Goal: Task Accomplishment & Management: Manage account settings

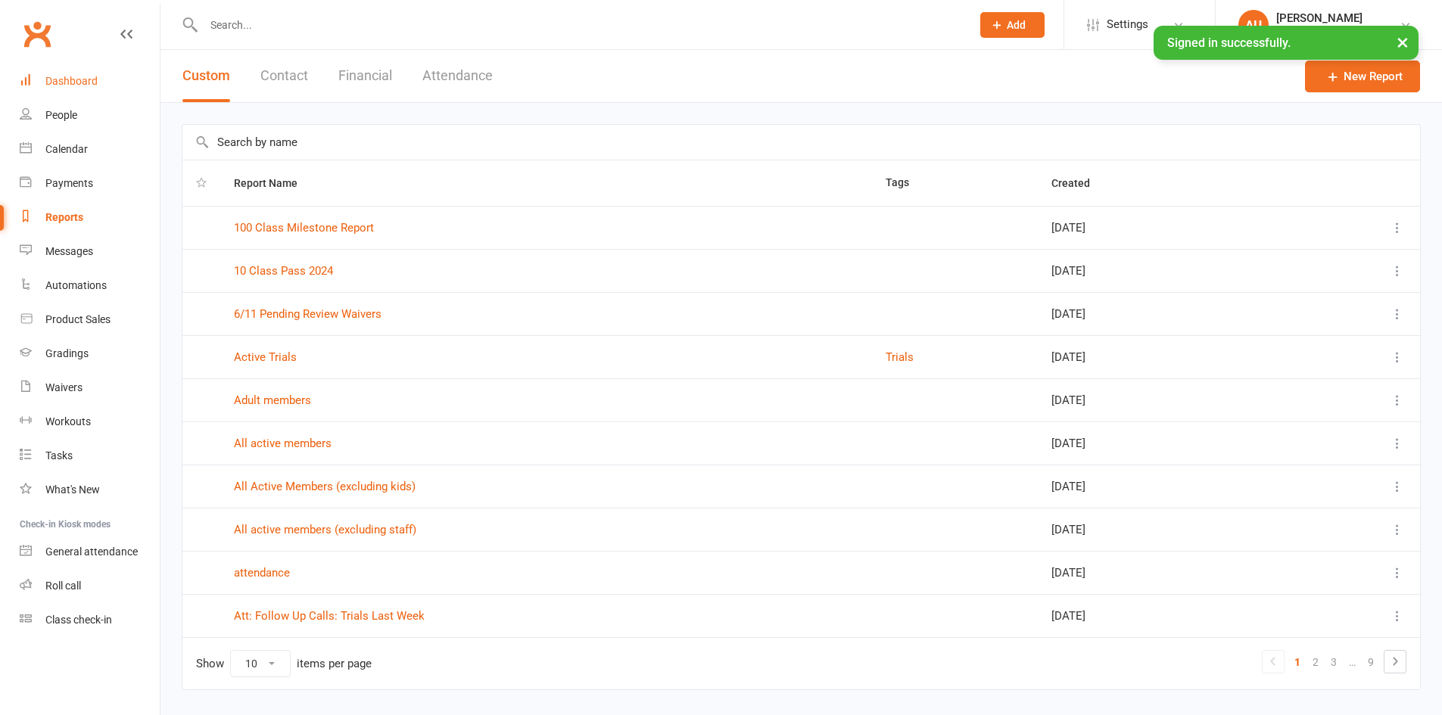
click at [62, 81] on div "Dashboard" at bounding box center [71, 81] width 52 height 12
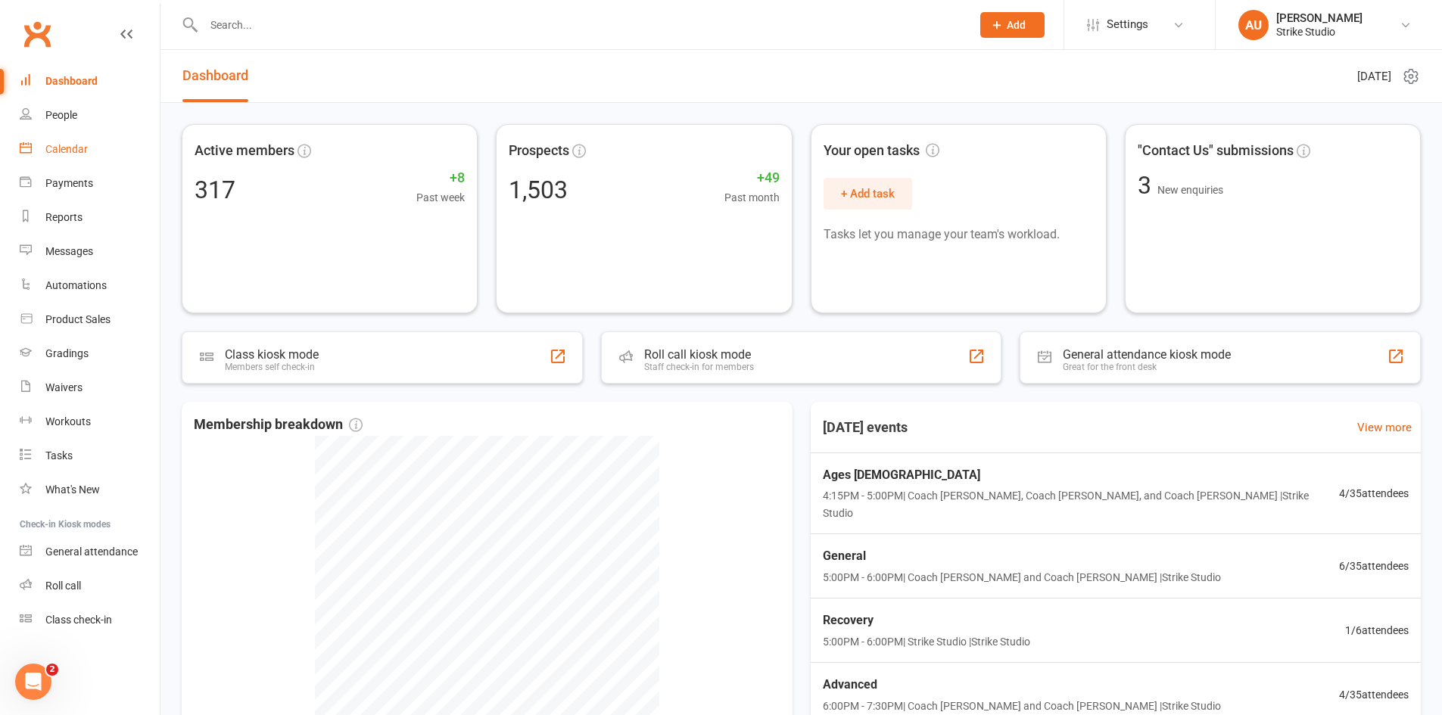
click at [74, 164] on link "Calendar" at bounding box center [90, 149] width 140 height 34
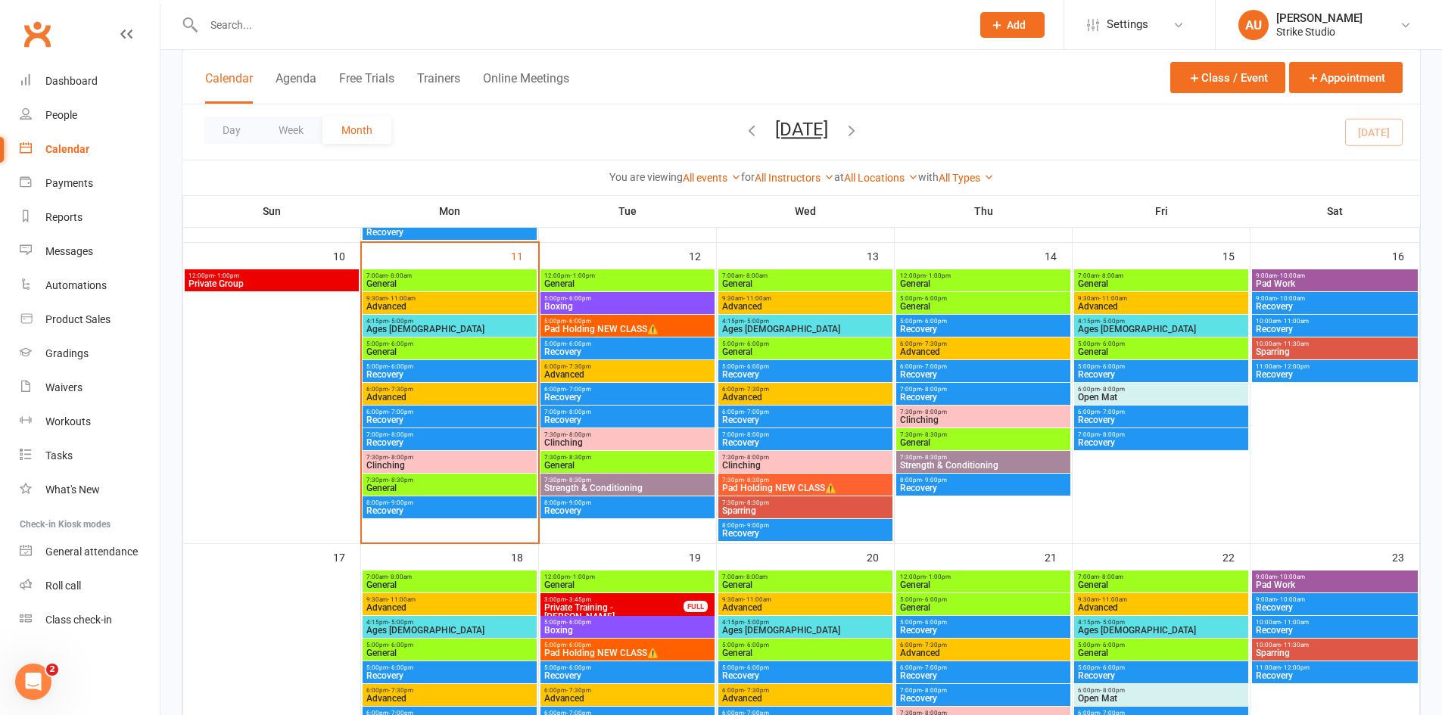
scroll to position [681, 0]
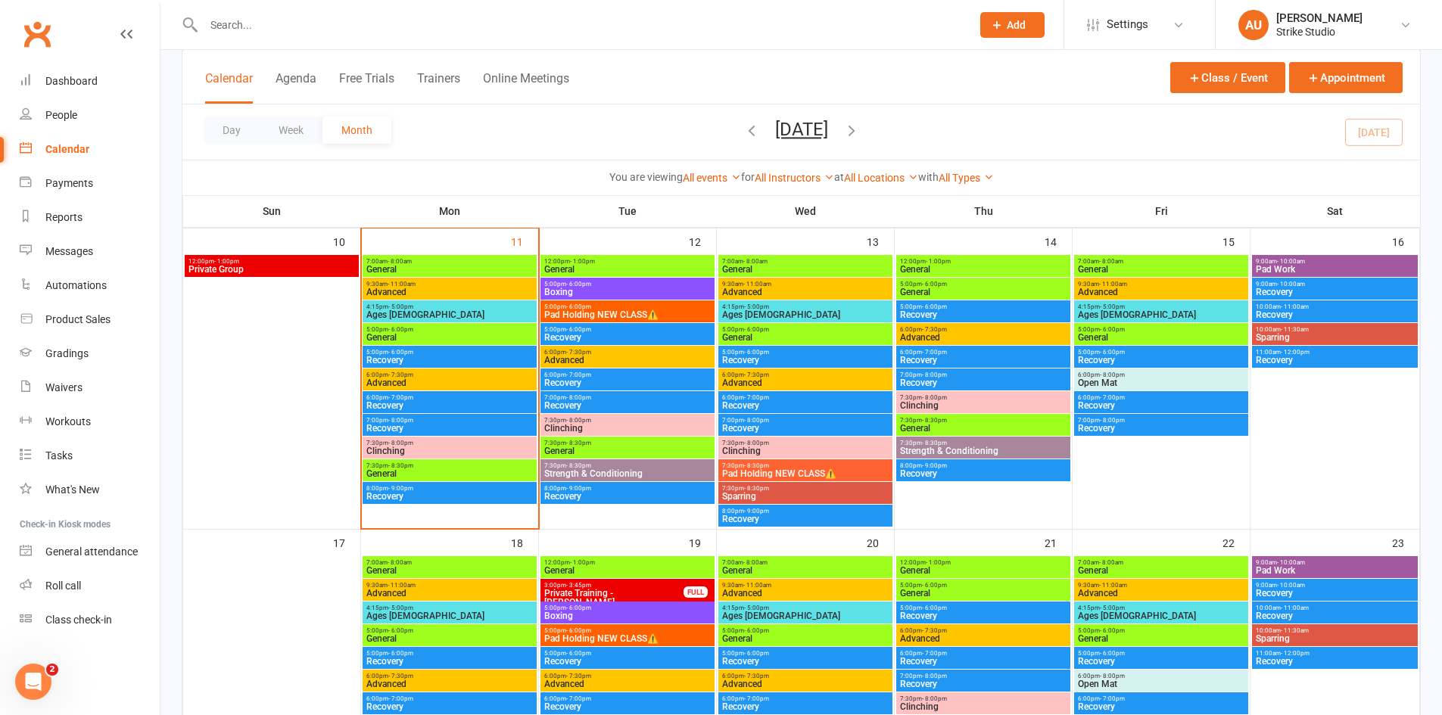
click at [629, 296] on span "Boxing" at bounding box center [628, 292] width 168 height 9
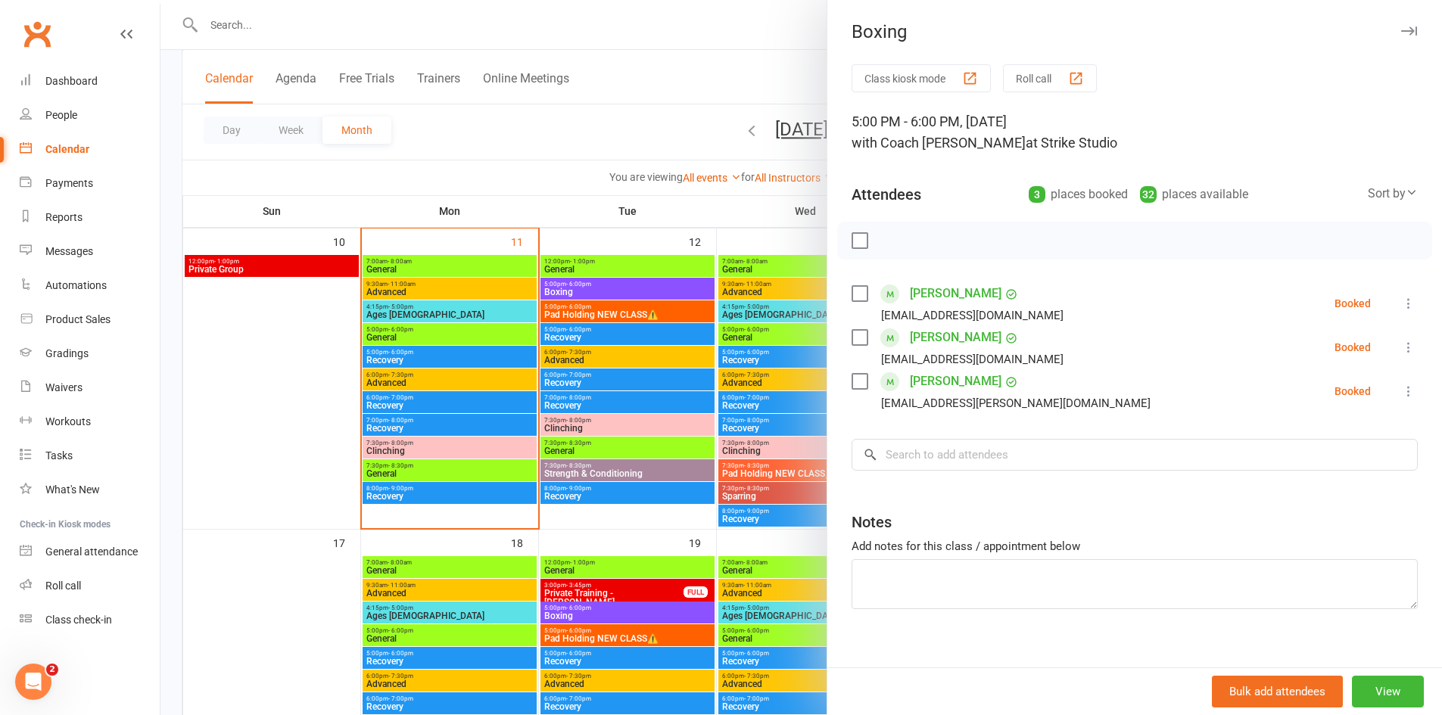
click at [751, 31] on div at bounding box center [802, 357] width 1282 height 715
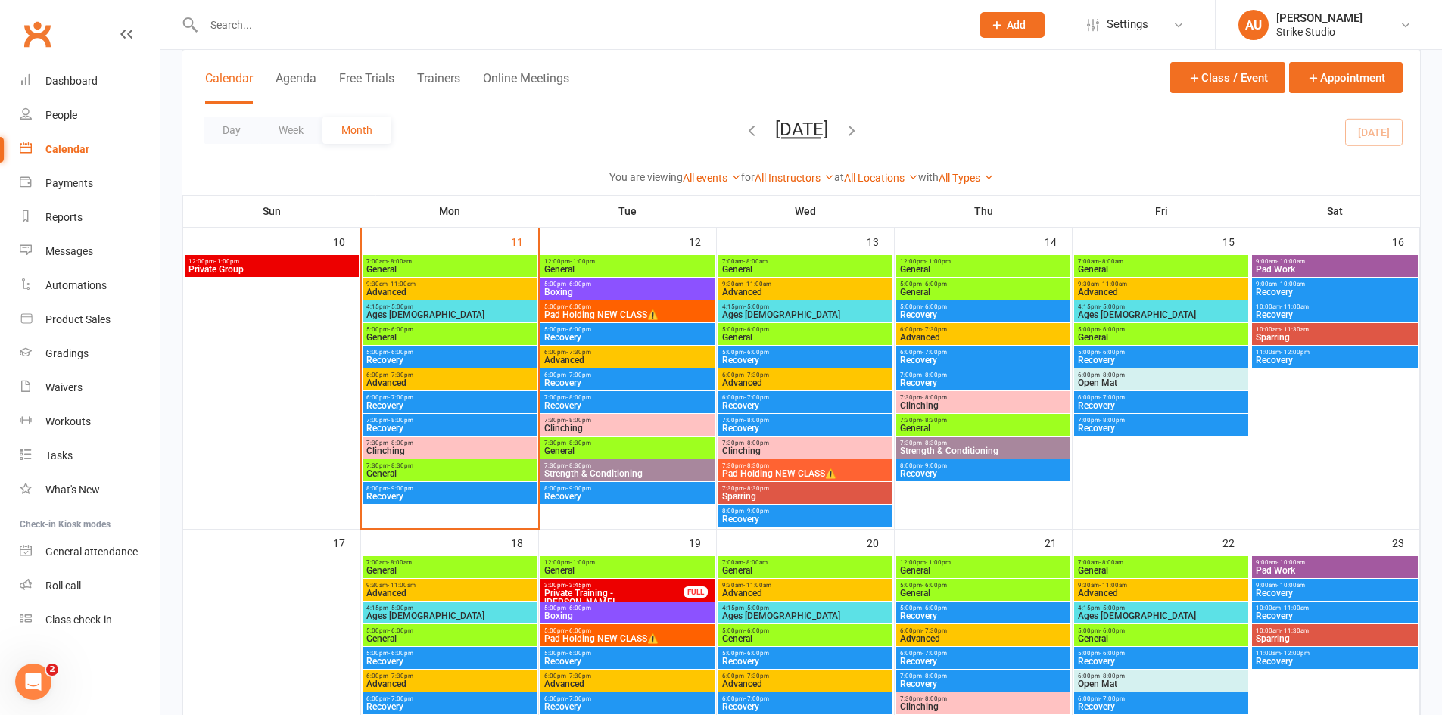
click at [649, 288] on span "Boxing" at bounding box center [628, 292] width 168 height 9
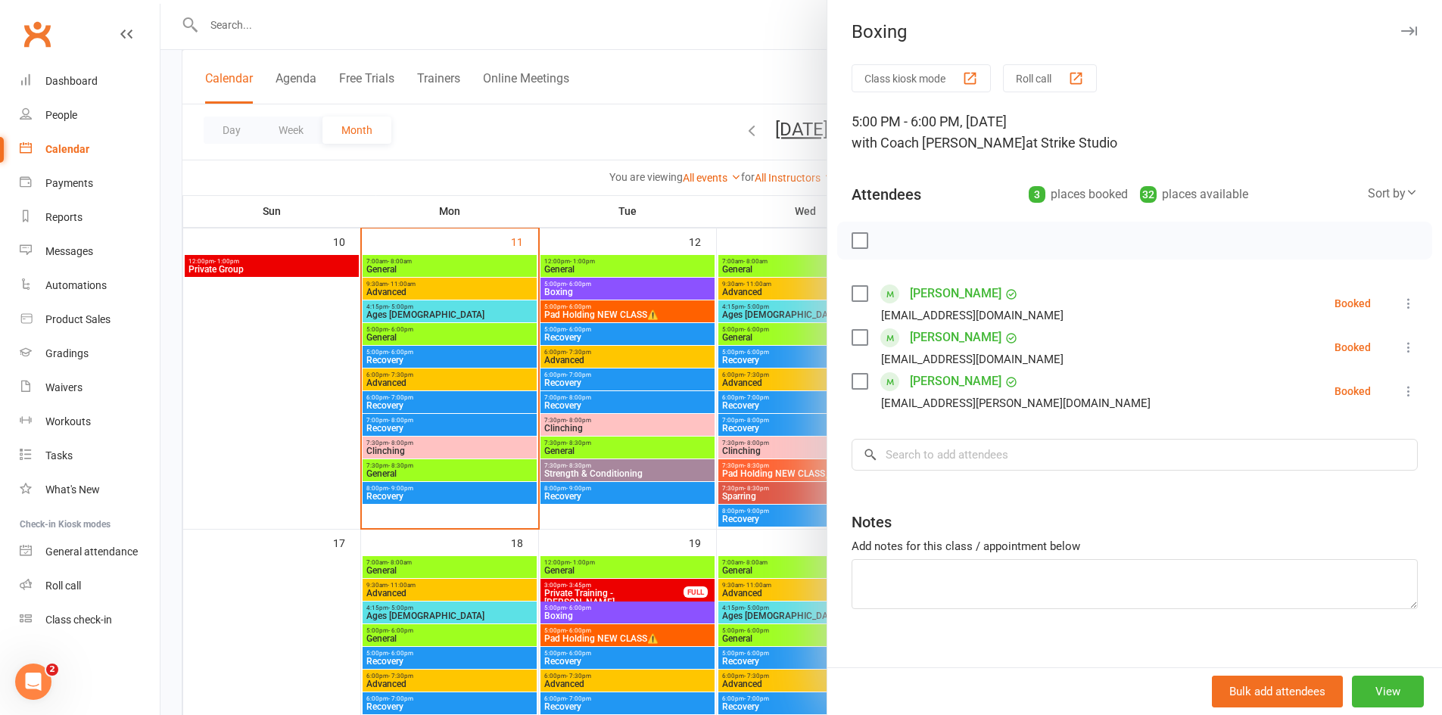
click at [672, 185] on div at bounding box center [802, 357] width 1282 height 715
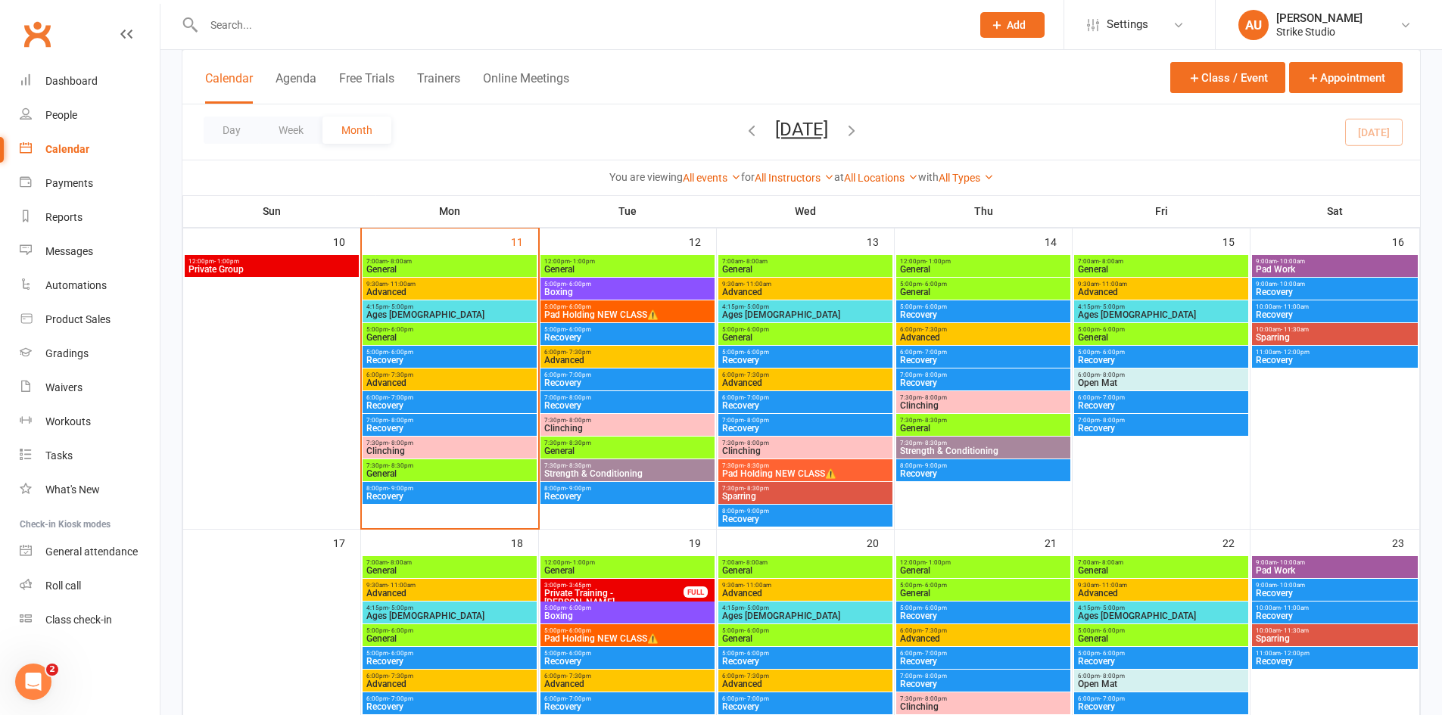
click at [192, 269] on span "Private Group" at bounding box center [272, 269] width 168 height 9
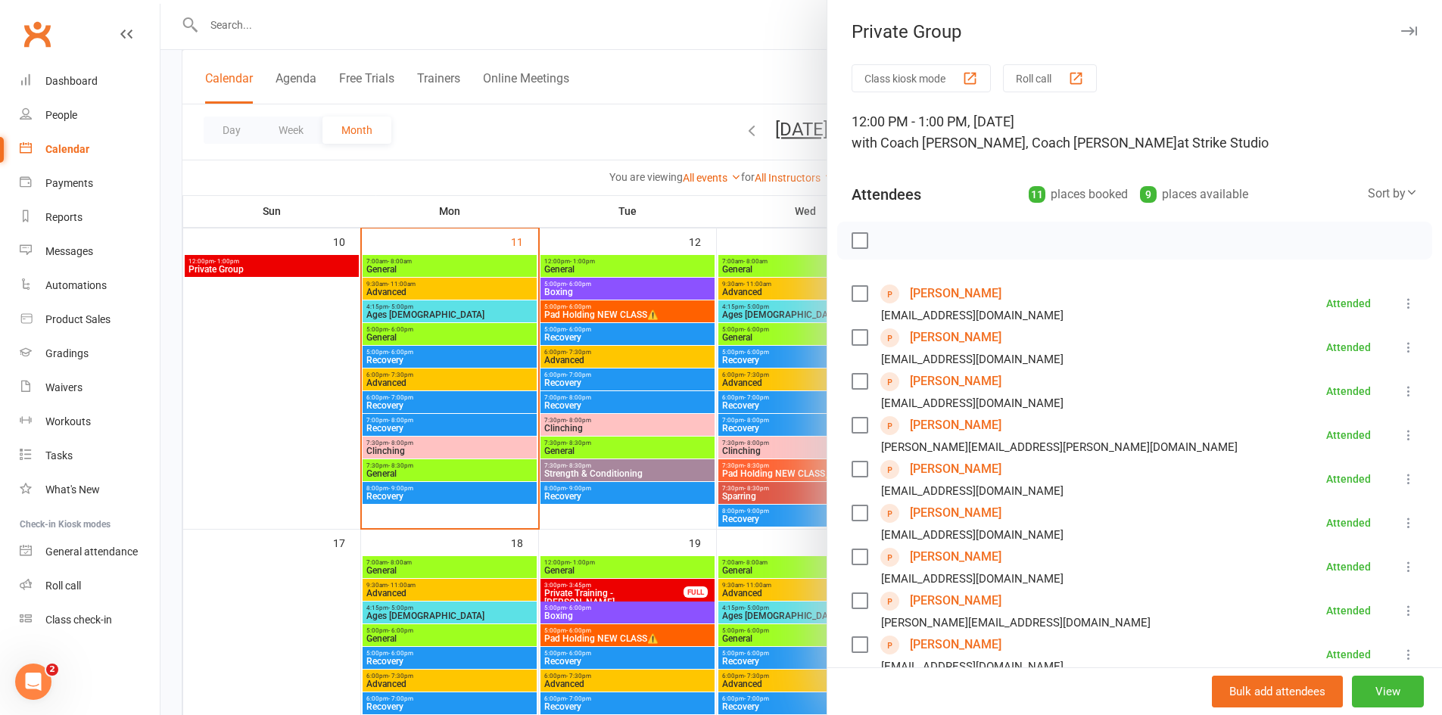
click at [490, 136] on div at bounding box center [802, 357] width 1282 height 715
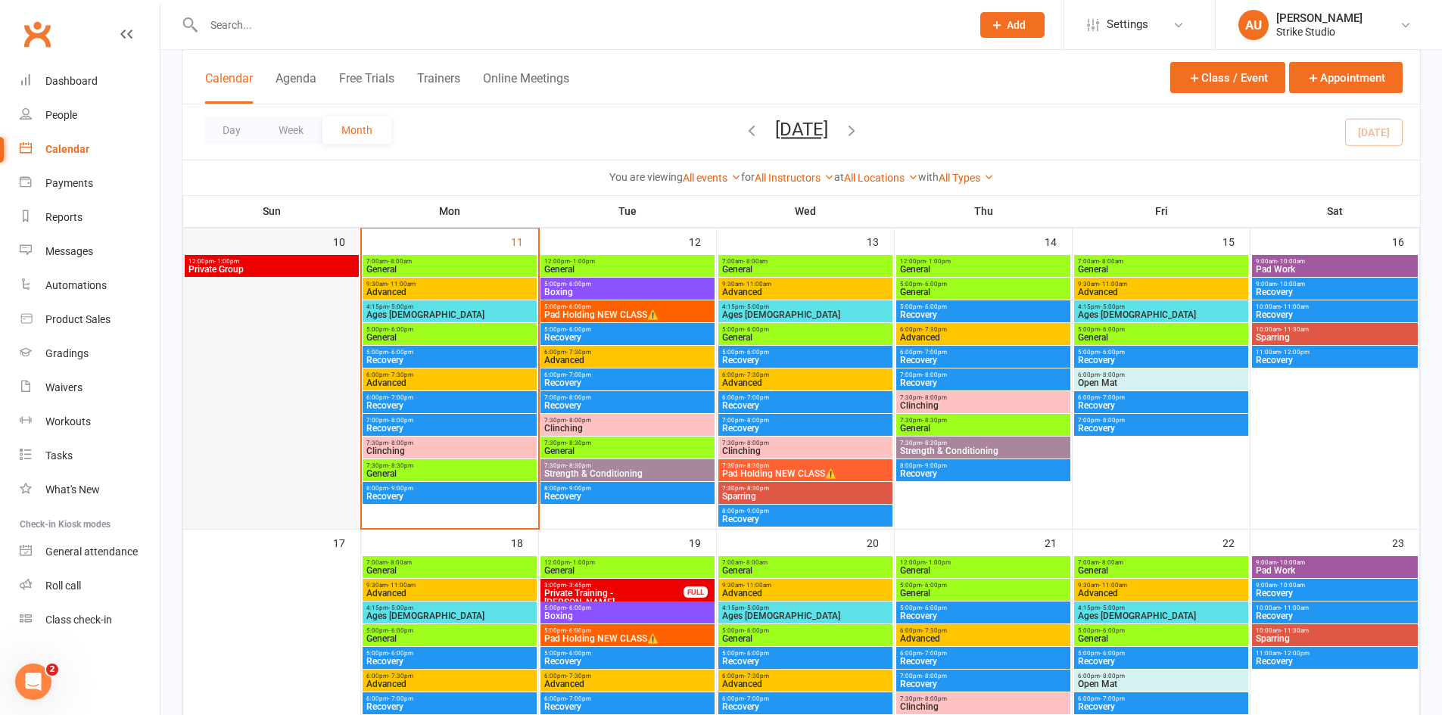
scroll to position [606, 0]
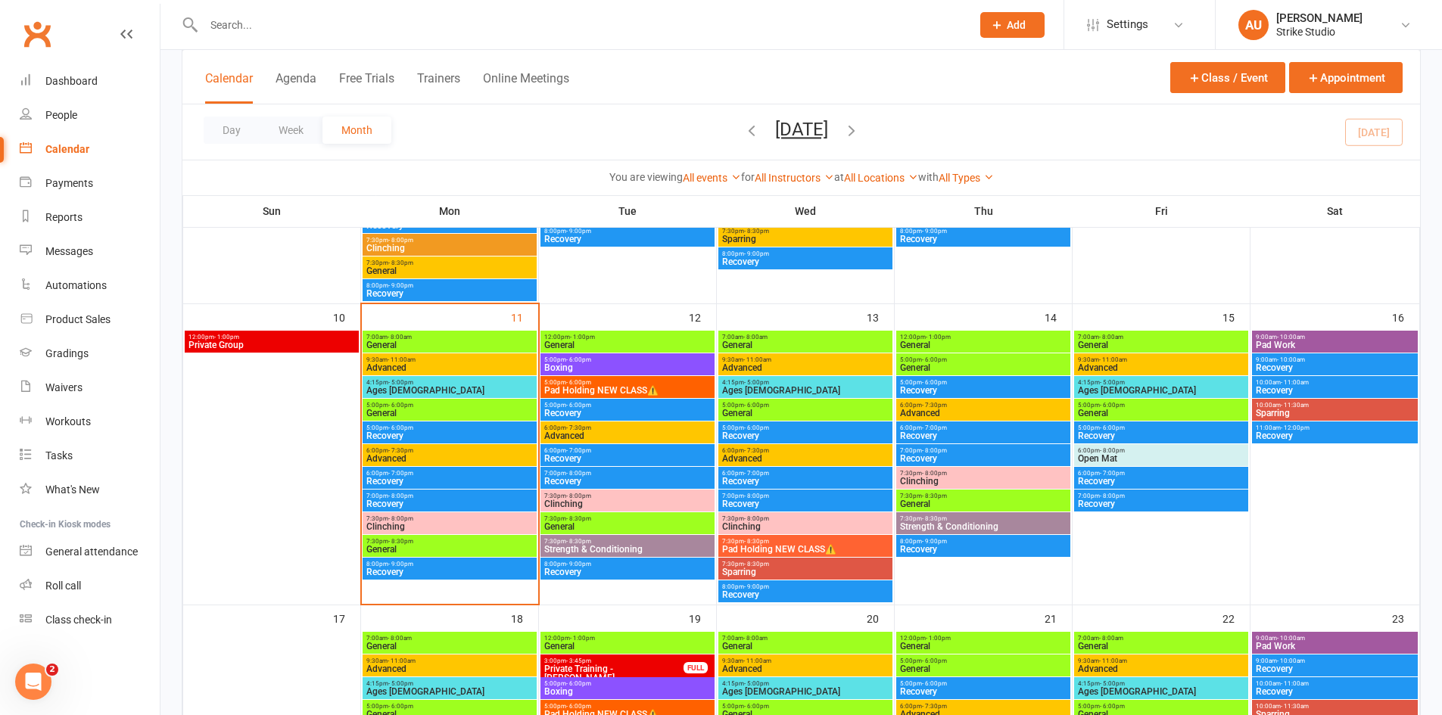
click at [360, 20] on input "text" at bounding box center [580, 24] width 762 height 21
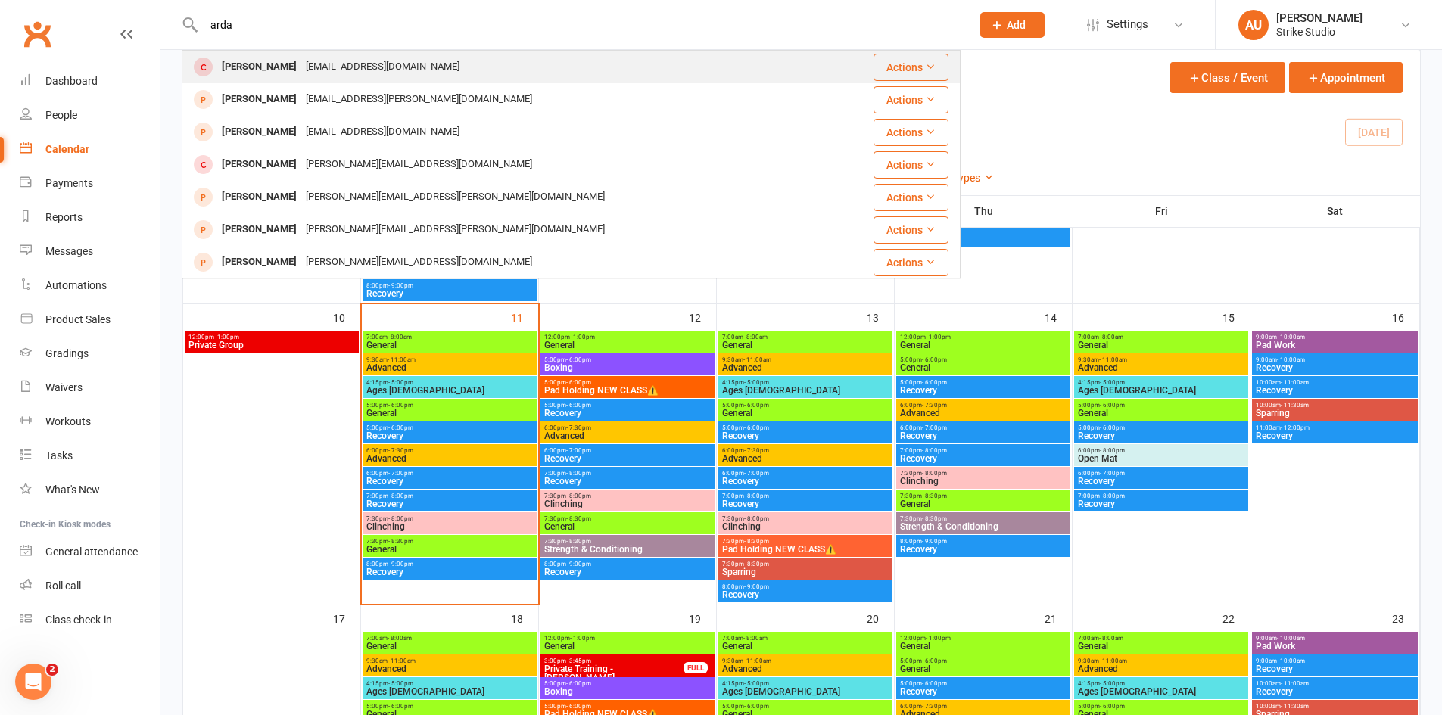
type input "arda"
click at [316, 67] on div "[EMAIL_ADDRESS][DOMAIN_NAME]" at bounding box center [382, 67] width 163 height 22
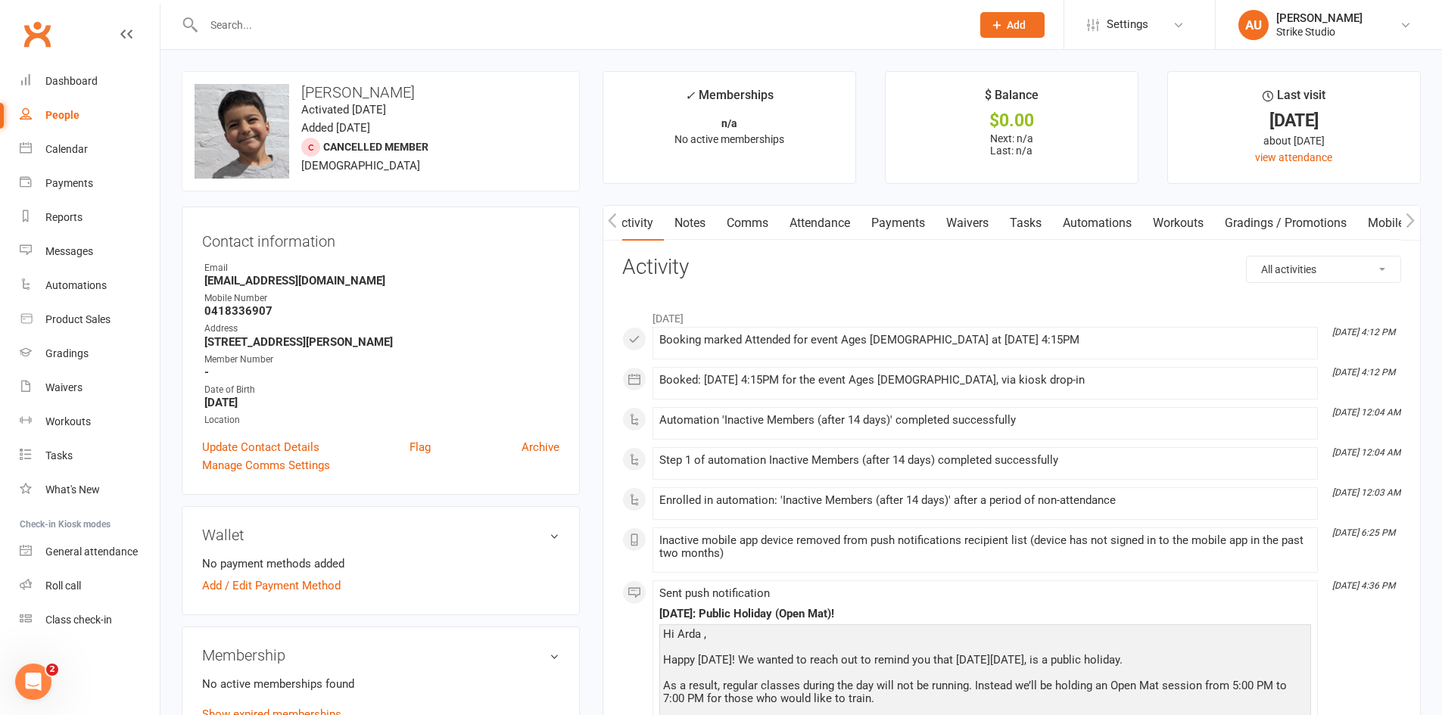
click at [691, 232] on link "Notes" at bounding box center [690, 223] width 52 height 35
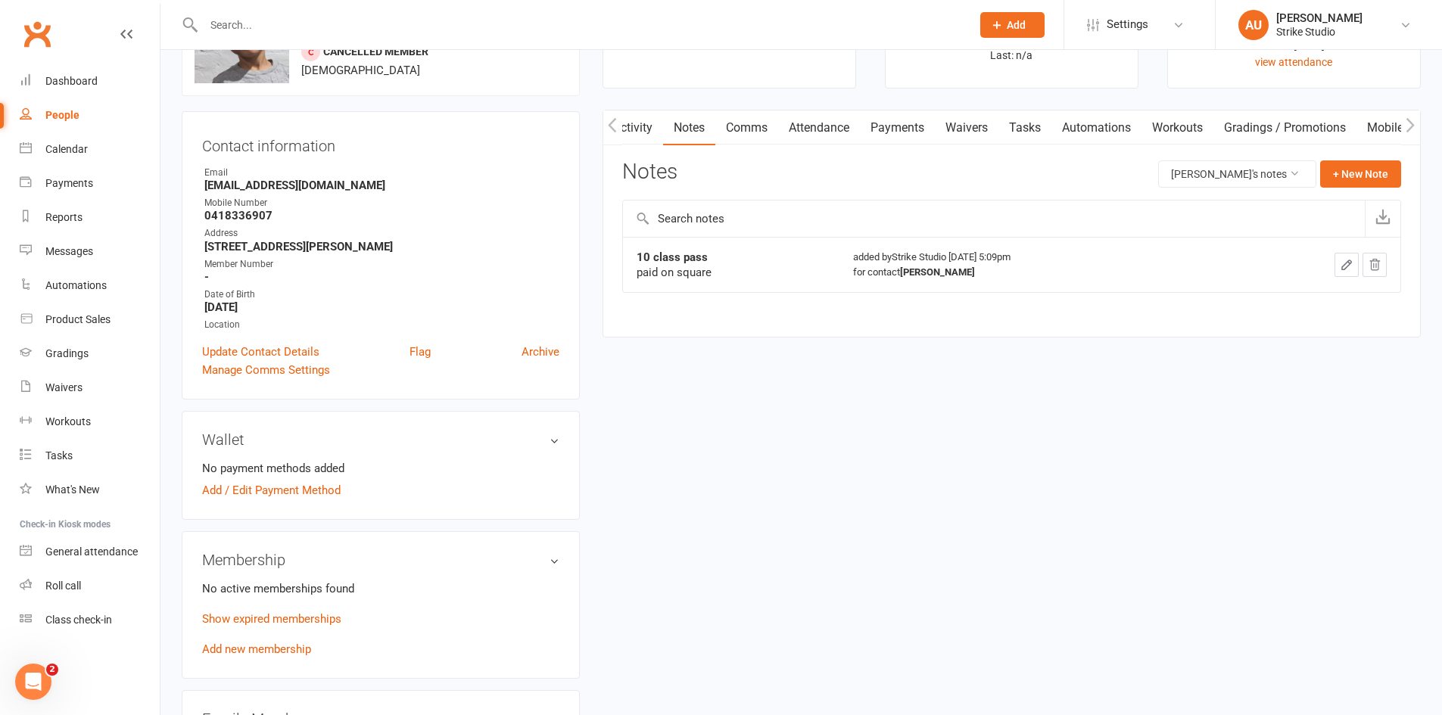
scroll to position [227, 0]
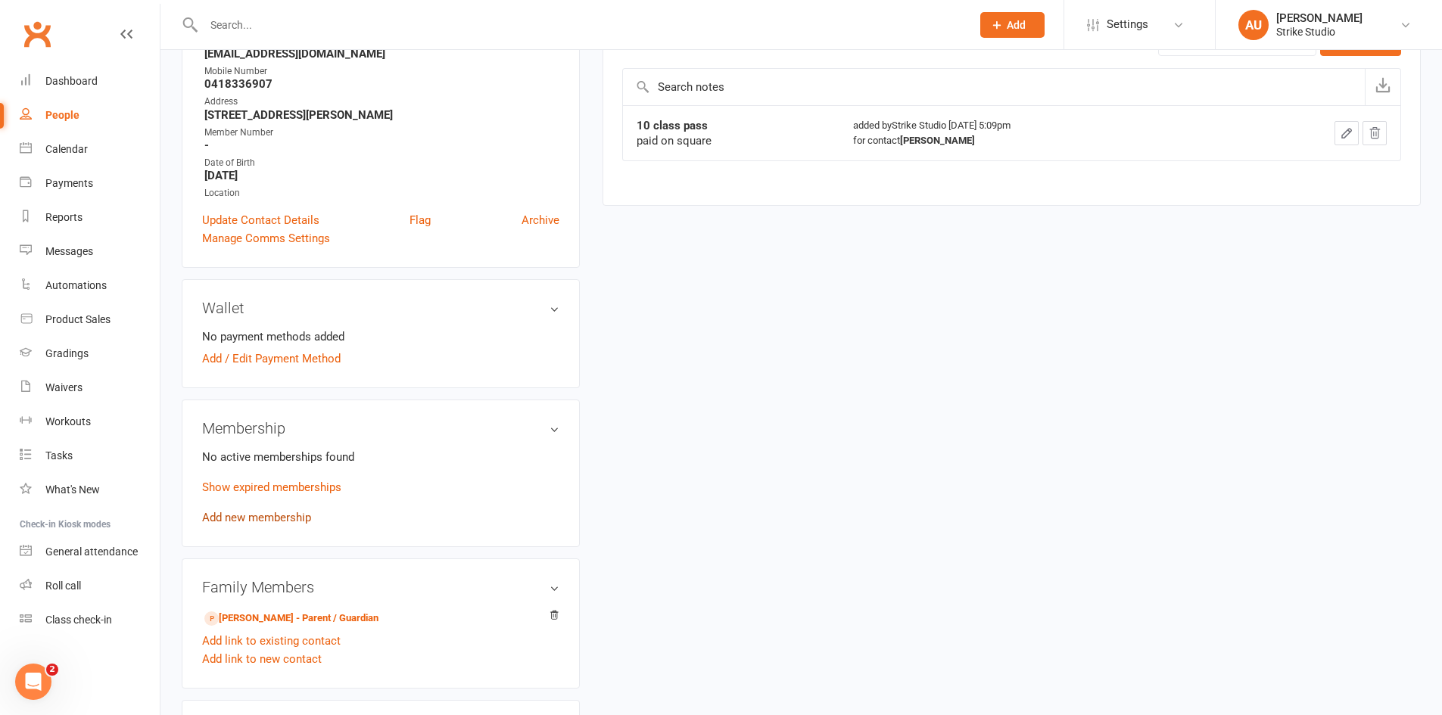
click at [289, 517] on link "Add new membership" at bounding box center [256, 518] width 109 height 14
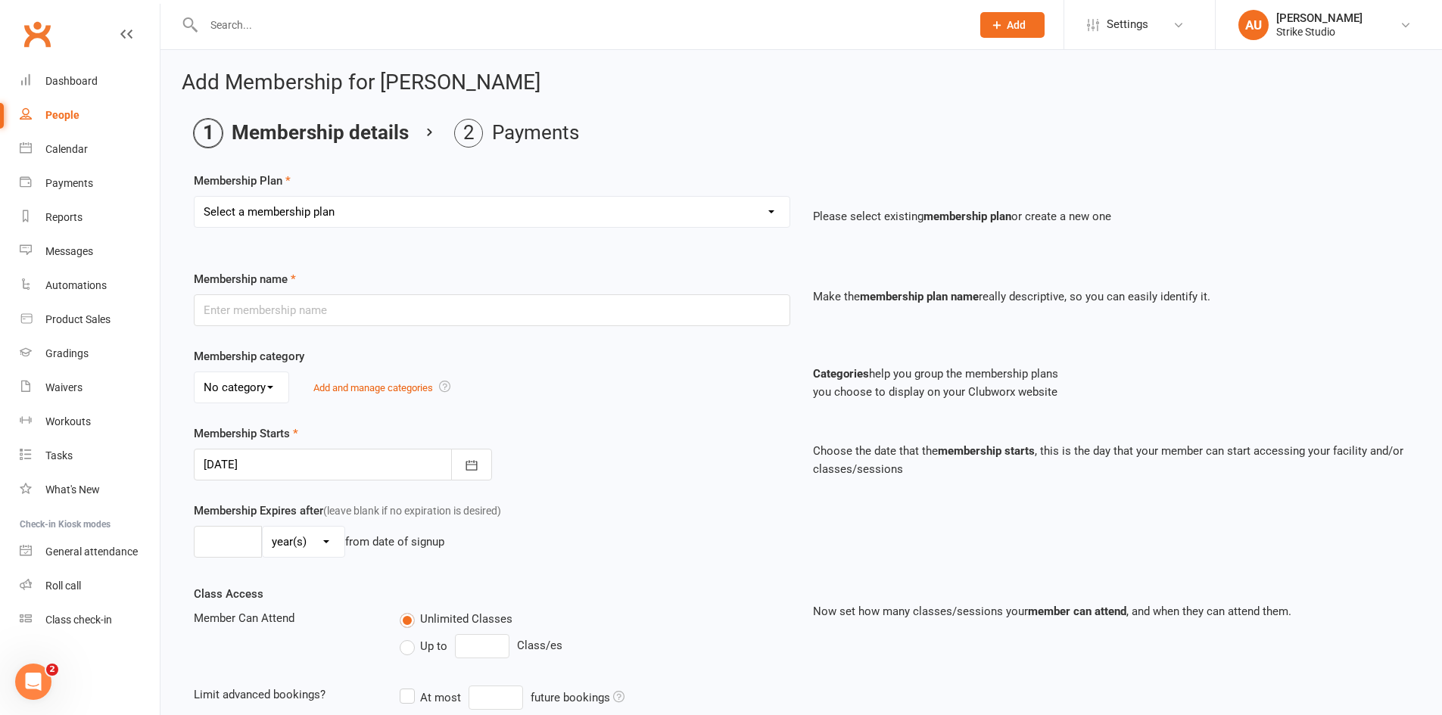
click at [401, 210] on select "Select a membership plan Staff Prepaid (12 month membership) Prepaid (6-month m…" at bounding box center [492, 212] width 595 height 30
select select "6"
click at [195, 197] on select "Select a membership plan Staff Prepaid (12 month membership) Prepaid (6-month m…" at bounding box center [492, 212] width 595 height 30
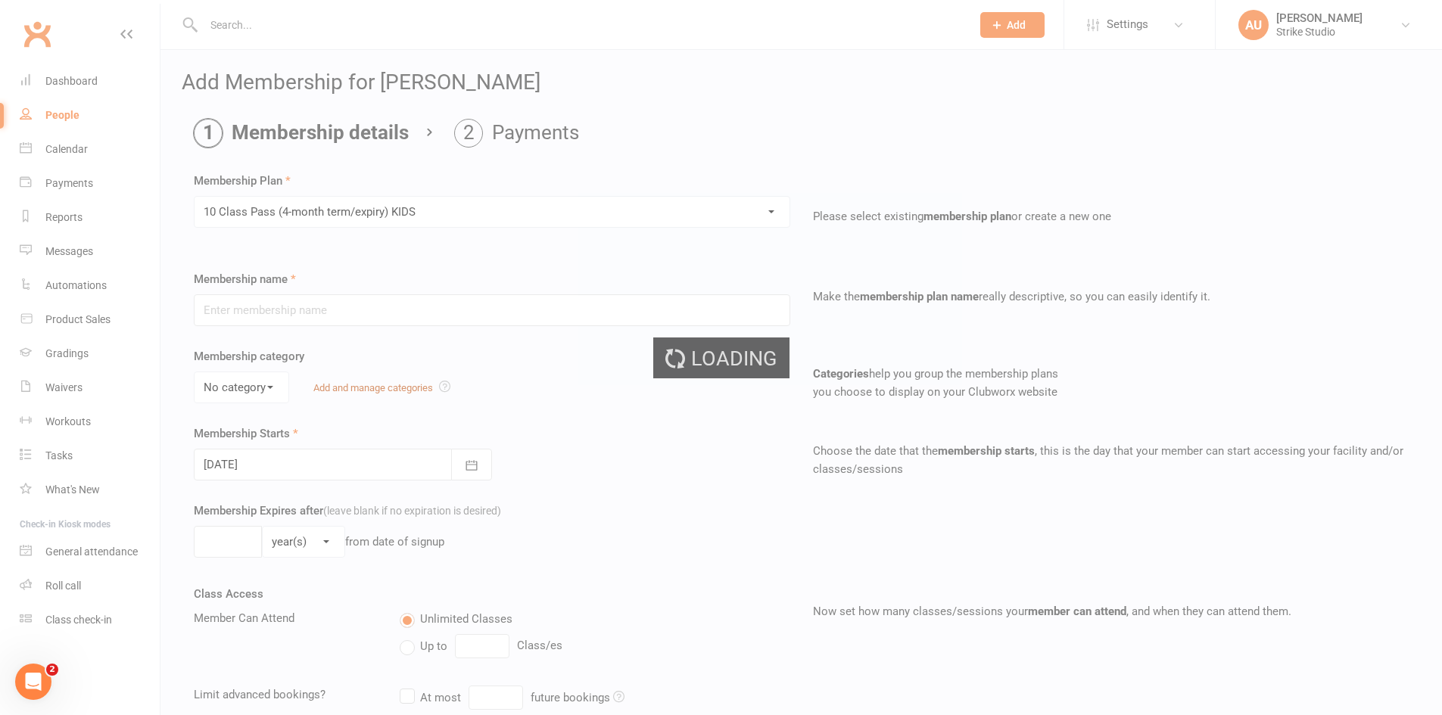
type input "10 Class Pass (4-month term/expiry) KIDS"
select select "1"
type input "4"
select select "2"
type input "10"
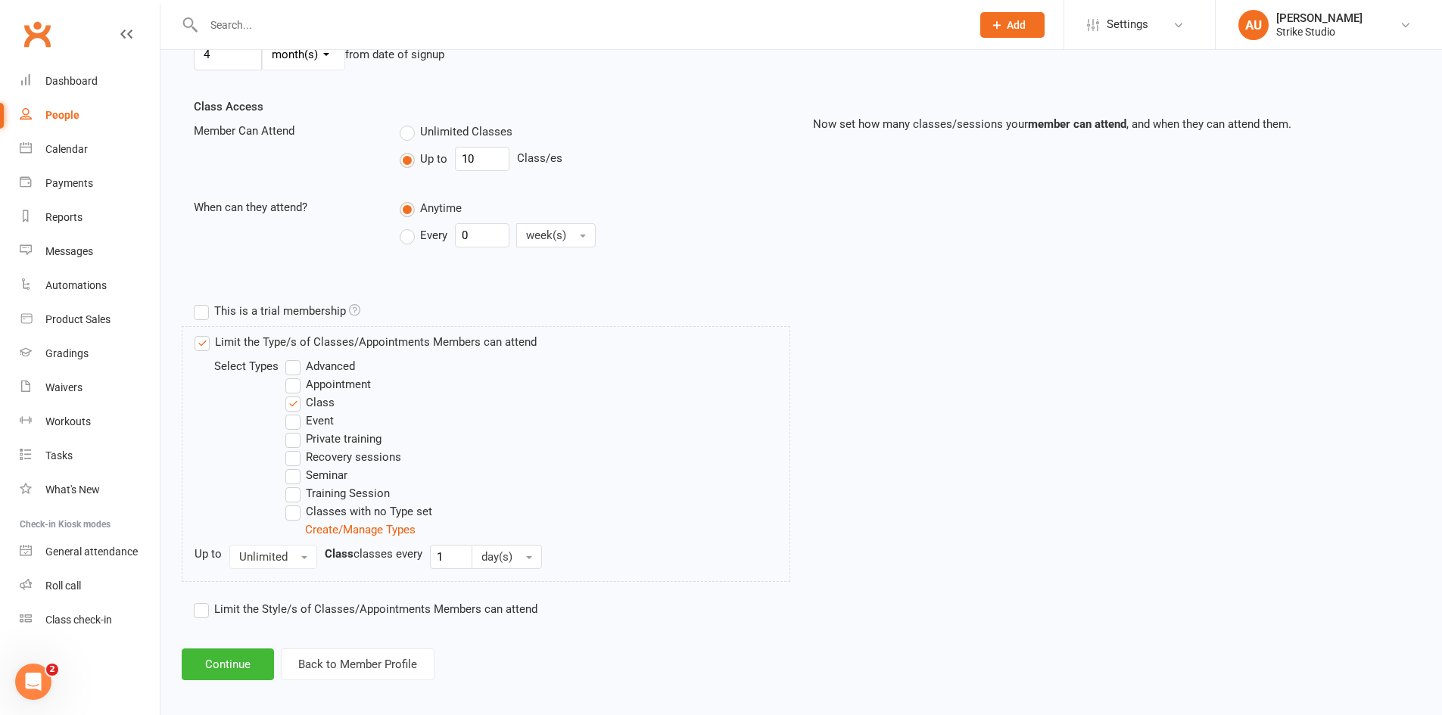
scroll to position [496, 0]
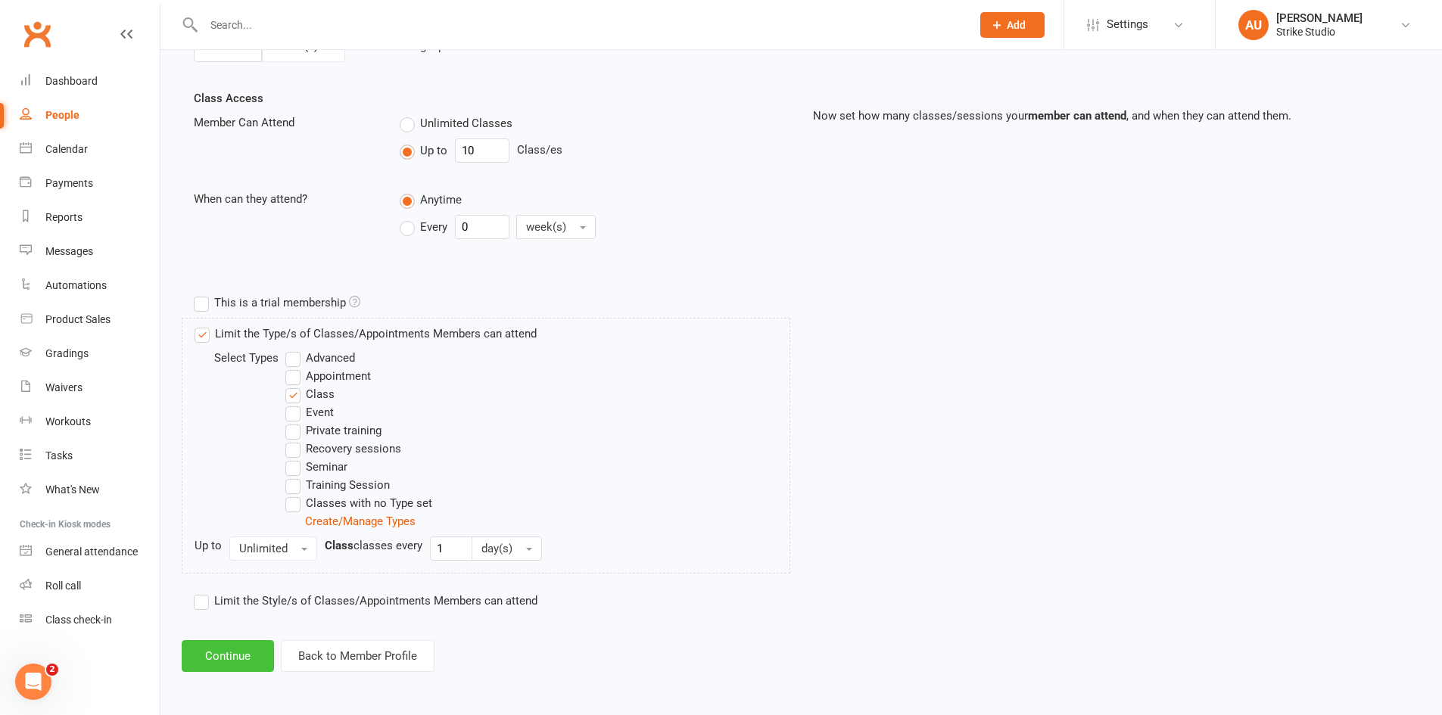
click at [234, 659] on button "Continue" at bounding box center [228, 657] width 92 height 32
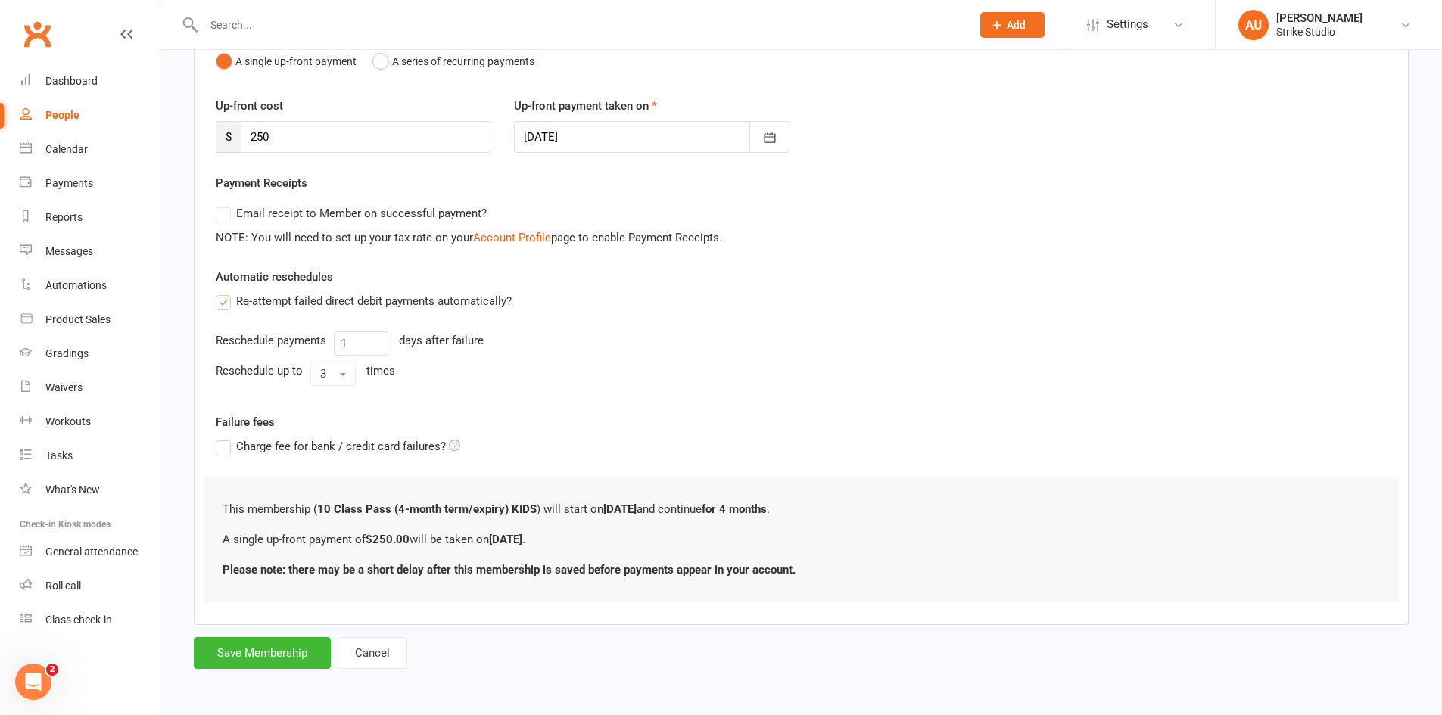
scroll to position [0, 0]
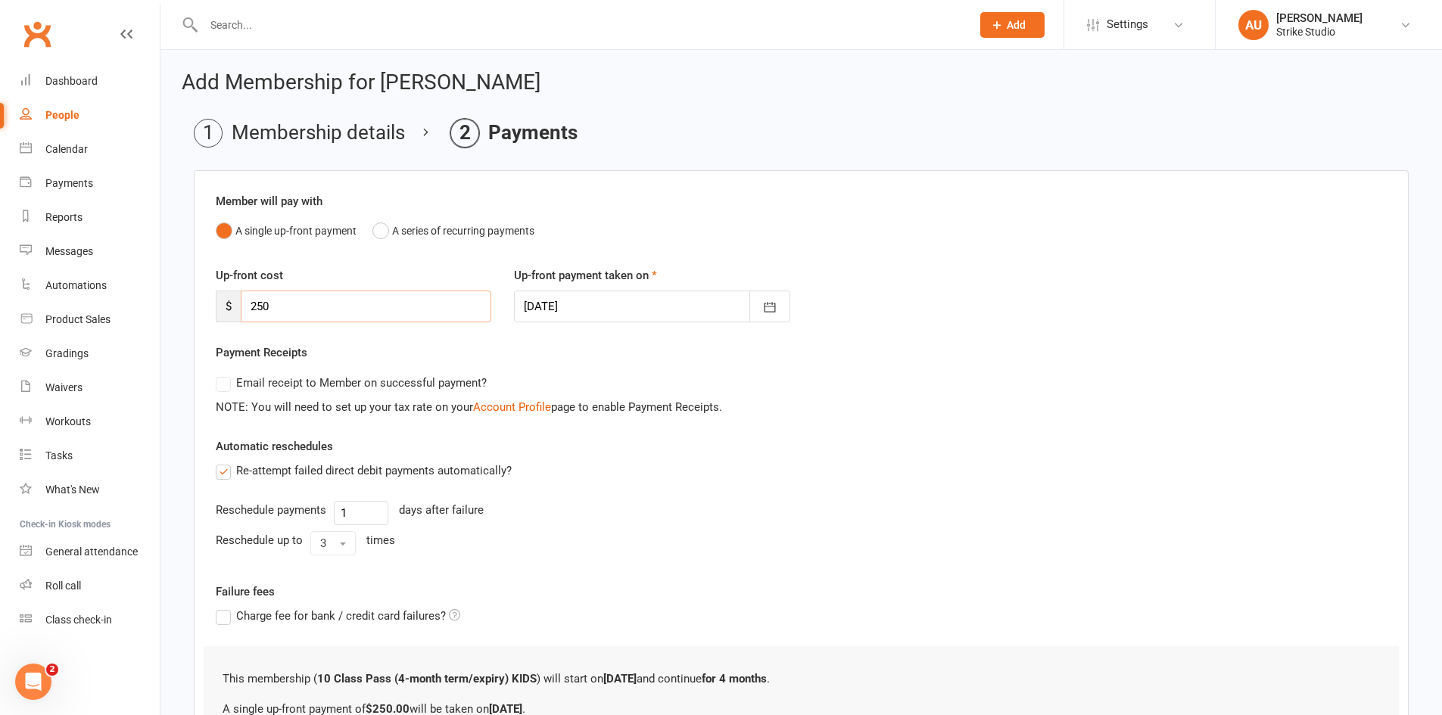
click at [263, 307] on input "250" at bounding box center [366, 307] width 251 height 32
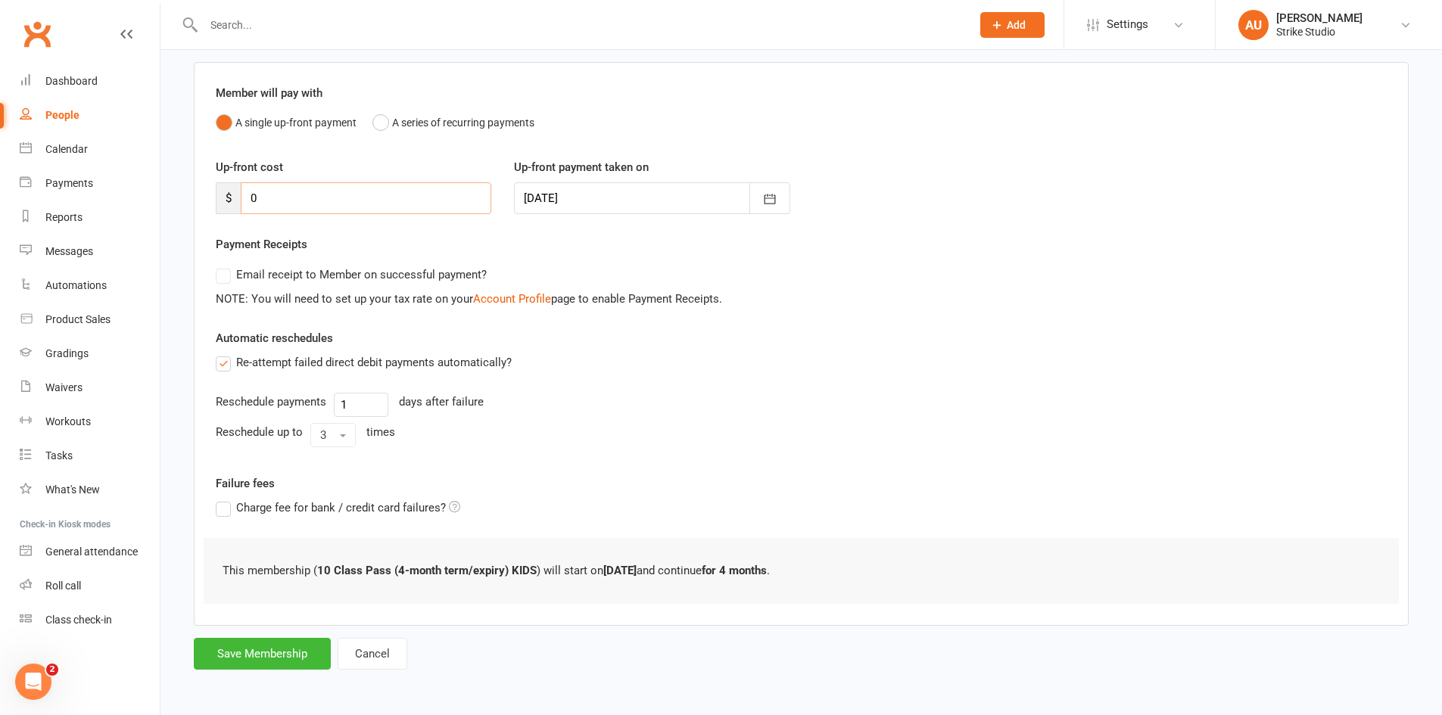
scroll to position [109, 0]
type input "0"
click at [260, 659] on button "Save Membership" at bounding box center [262, 653] width 137 height 32
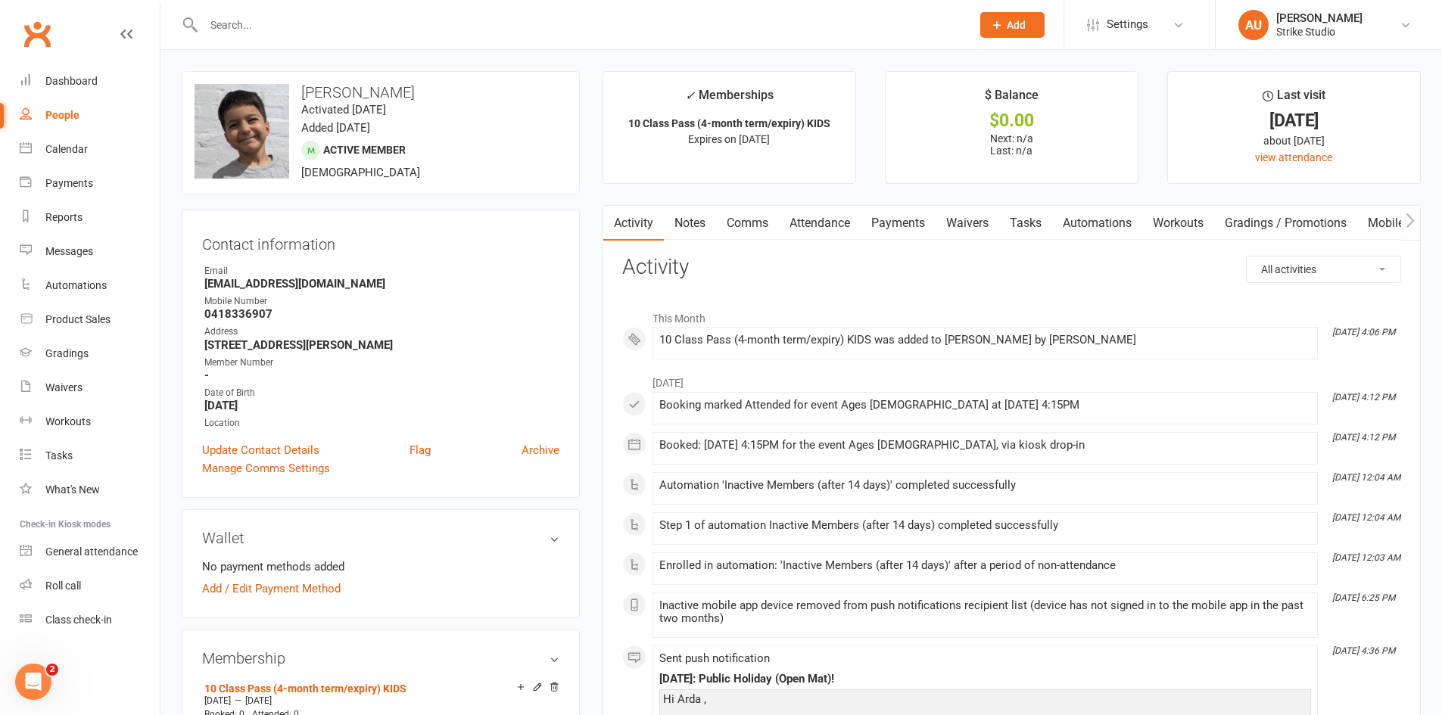
click at [697, 219] on link "Notes" at bounding box center [690, 223] width 52 height 35
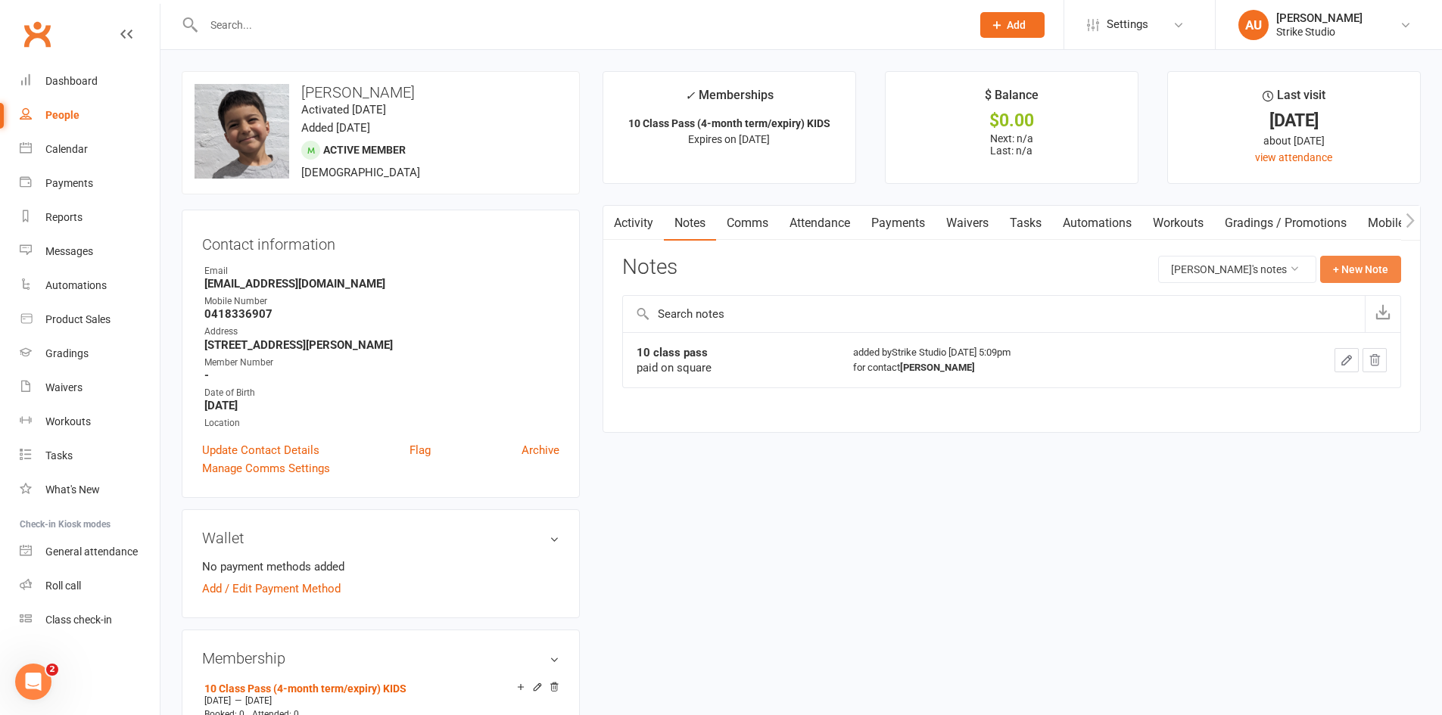
click at [1333, 265] on button "+ New Note" at bounding box center [1360, 269] width 81 height 27
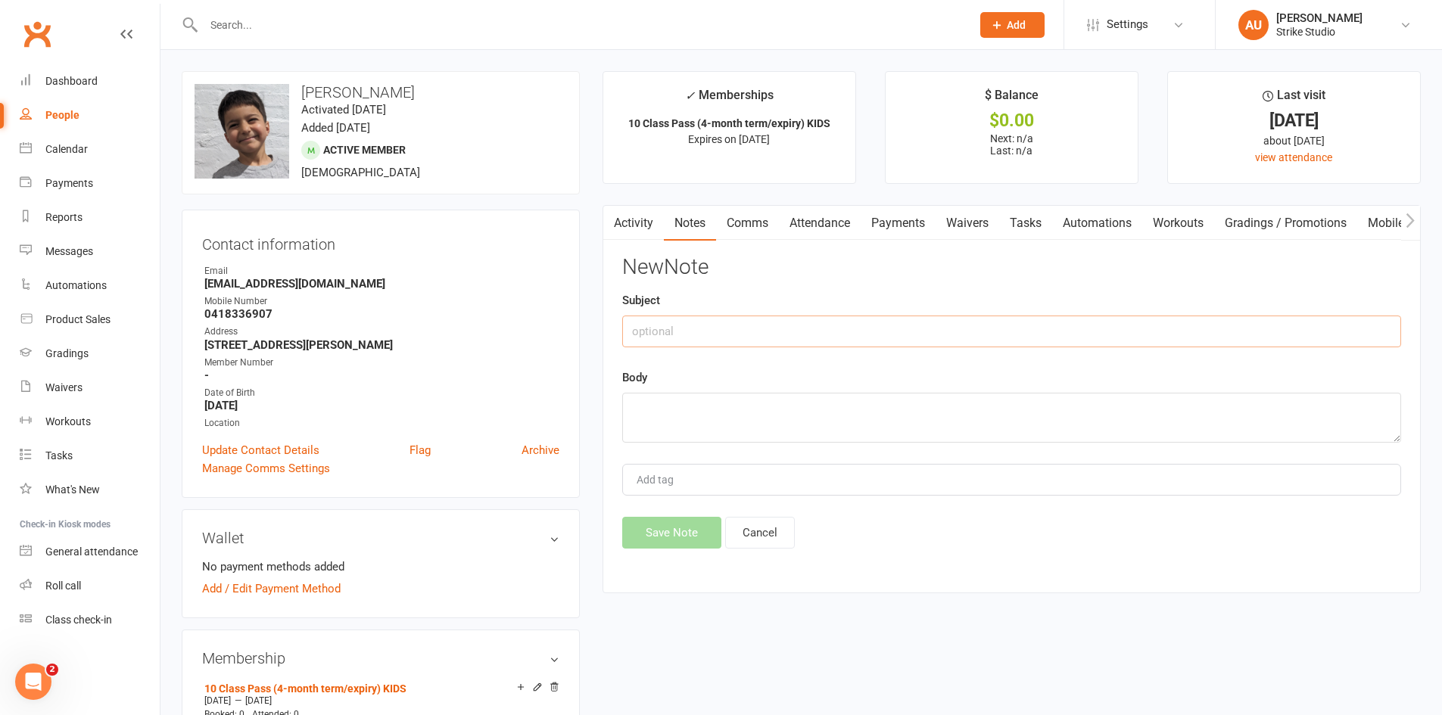
click at [912, 337] on input "text" at bounding box center [1011, 332] width 779 height 32
click at [789, 371] on div "Body" at bounding box center [1011, 406] width 779 height 74
click at [717, 326] on input "text" at bounding box center [1011, 332] width 779 height 32
type input "10 class pass"
click at [745, 426] on textarea at bounding box center [1011, 418] width 779 height 50
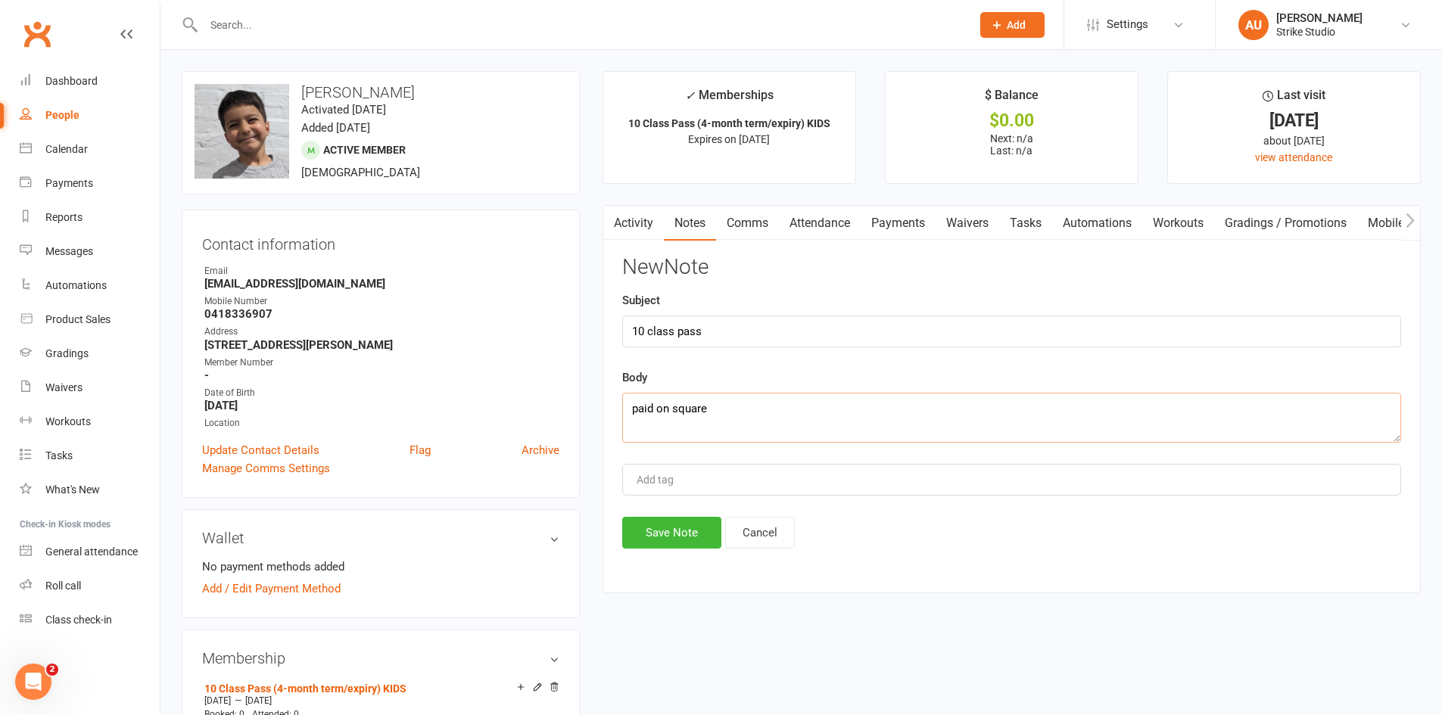
type textarea "paid on square"
click at [727, 377] on div "Body paid on square" at bounding box center [1011, 406] width 779 height 74
drag, startPoint x: 678, startPoint y: 530, endPoint x: 665, endPoint y: 522, distance: 14.9
click at [675, 531] on button "Save Note" at bounding box center [671, 533] width 99 height 32
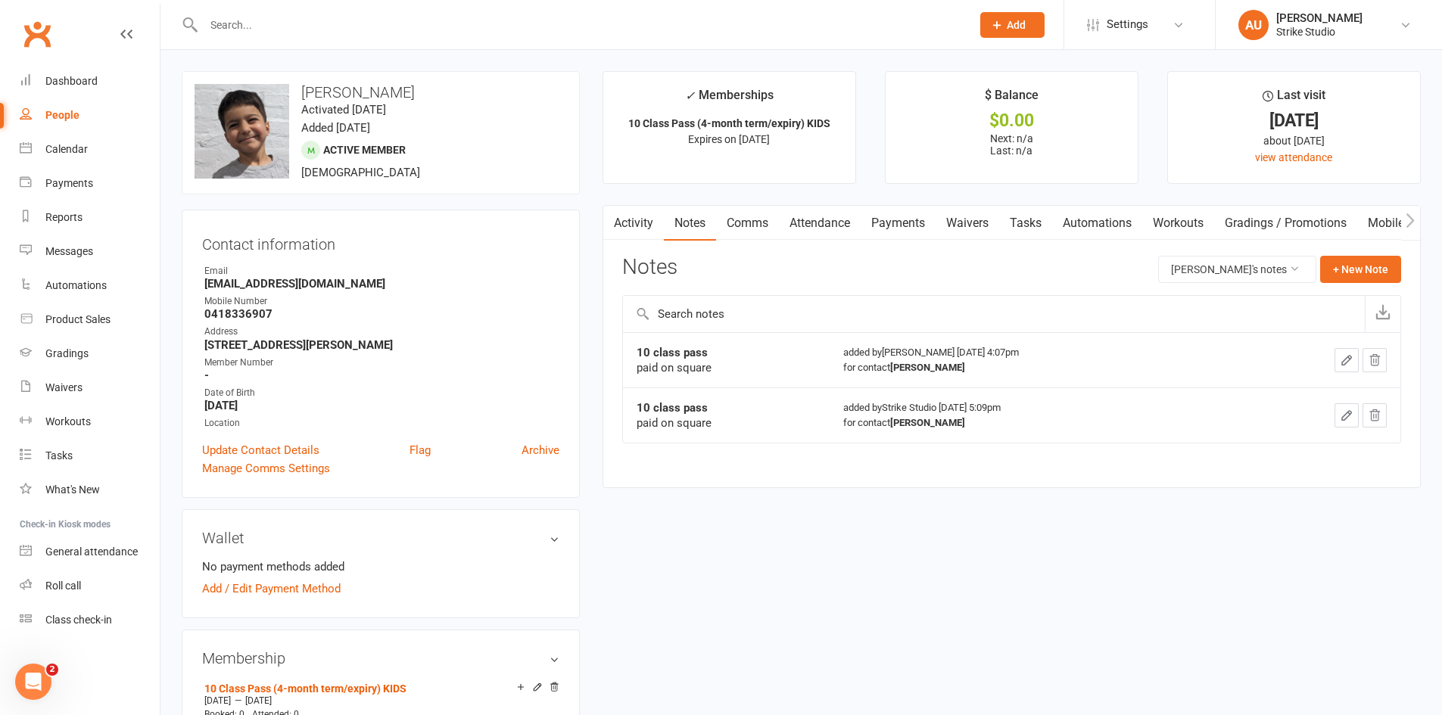
click at [610, 308] on div "Activity Notes Comms Attendance Payments Waivers Tasks Automations Workouts Gra…" at bounding box center [1012, 346] width 818 height 283
click at [600, 309] on main "✓ Memberships 10 Class Pass (4-month term/expiry) KIDS Expires on [DATE] $ Bala…" at bounding box center [1011, 287] width 841 height 432
click at [822, 226] on link "Attendance" at bounding box center [820, 223] width 82 height 35
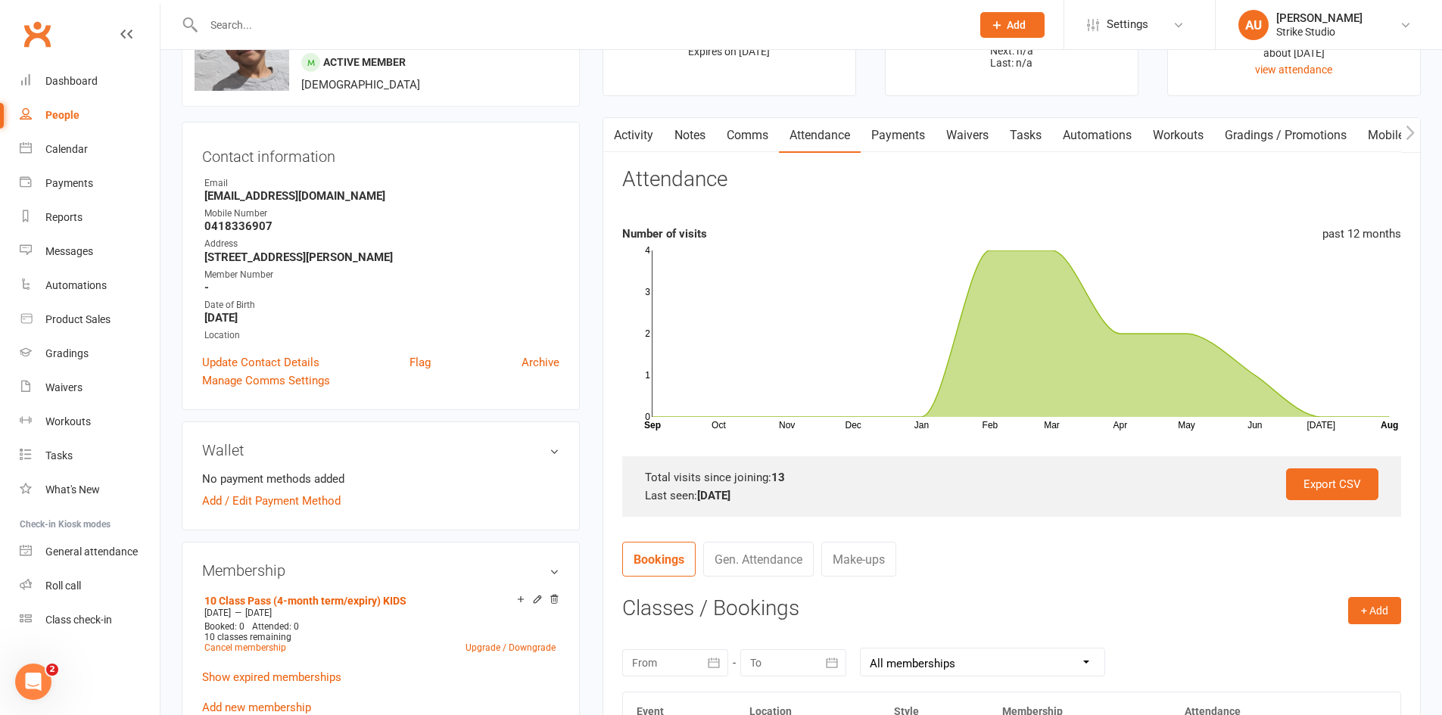
scroll to position [227, 0]
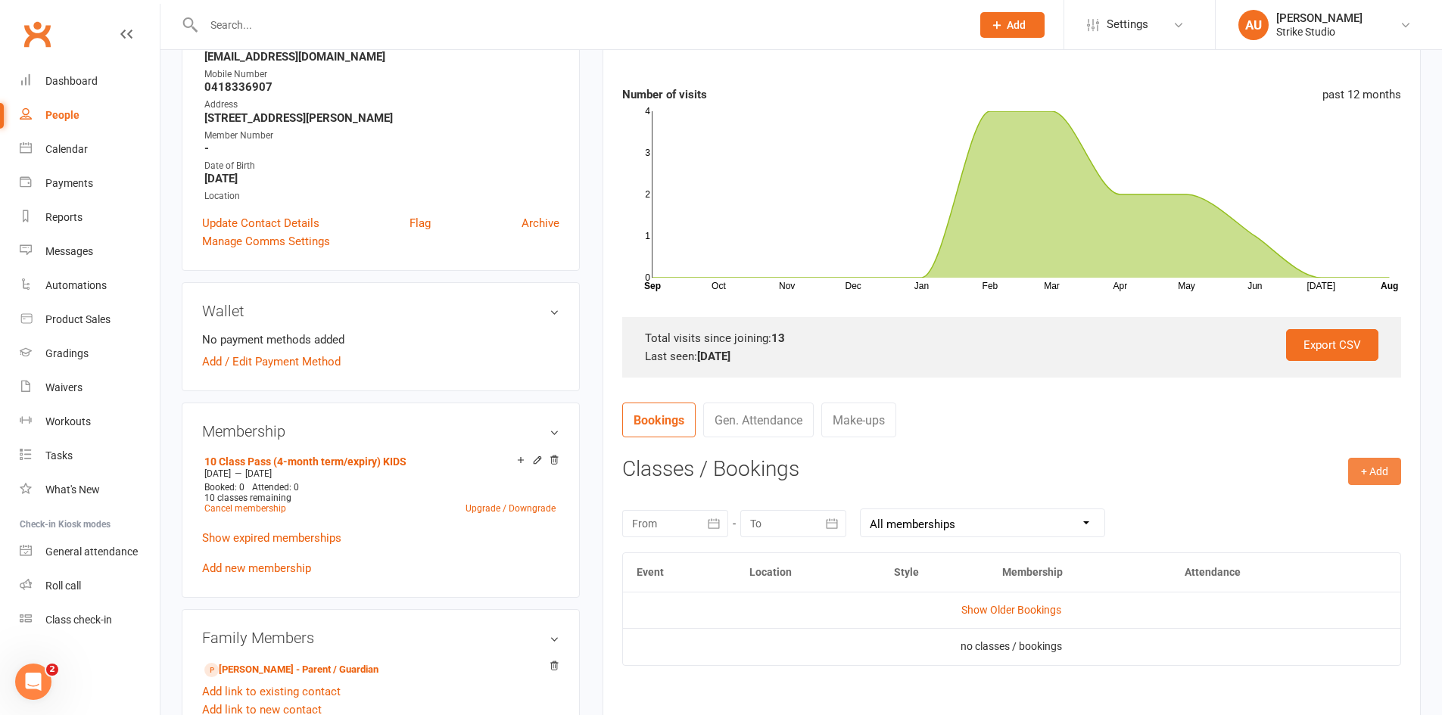
click at [1368, 472] on button "+ Add" at bounding box center [1374, 471] width 53 height 27
click at [1304, 509] on link "Book Event" at bounding box center [1326, 506] width 150 height 30
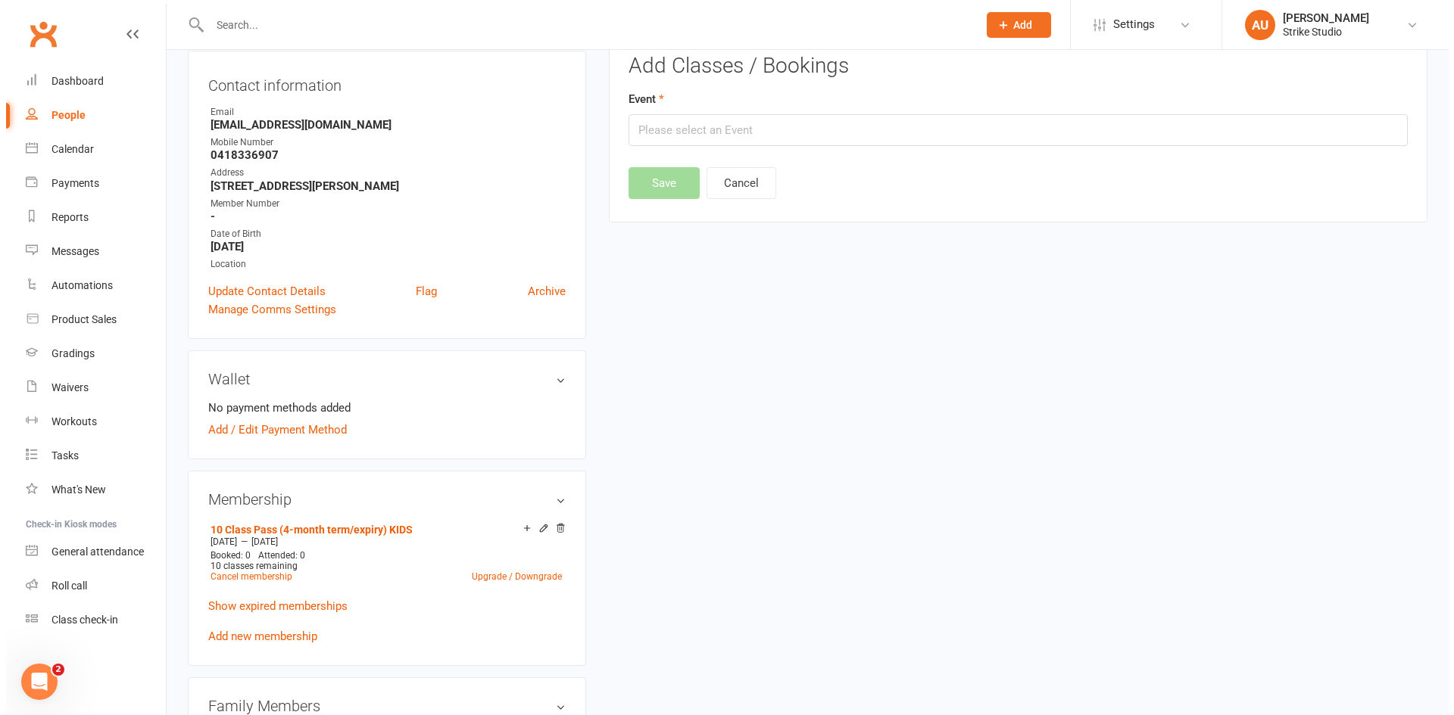
scroll to position [129, 0]
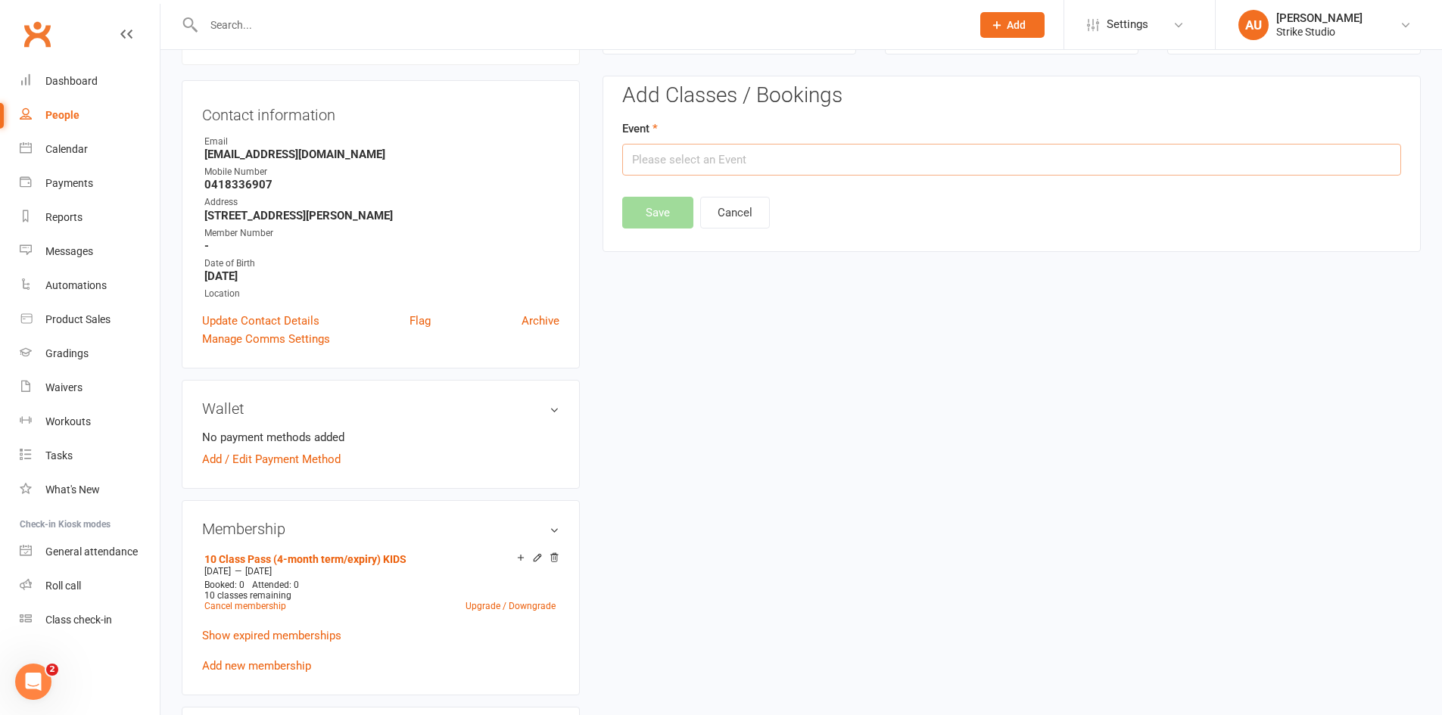
click at [911, 155] on input "text" at bounding box center [1011, 160] width 779 height 32
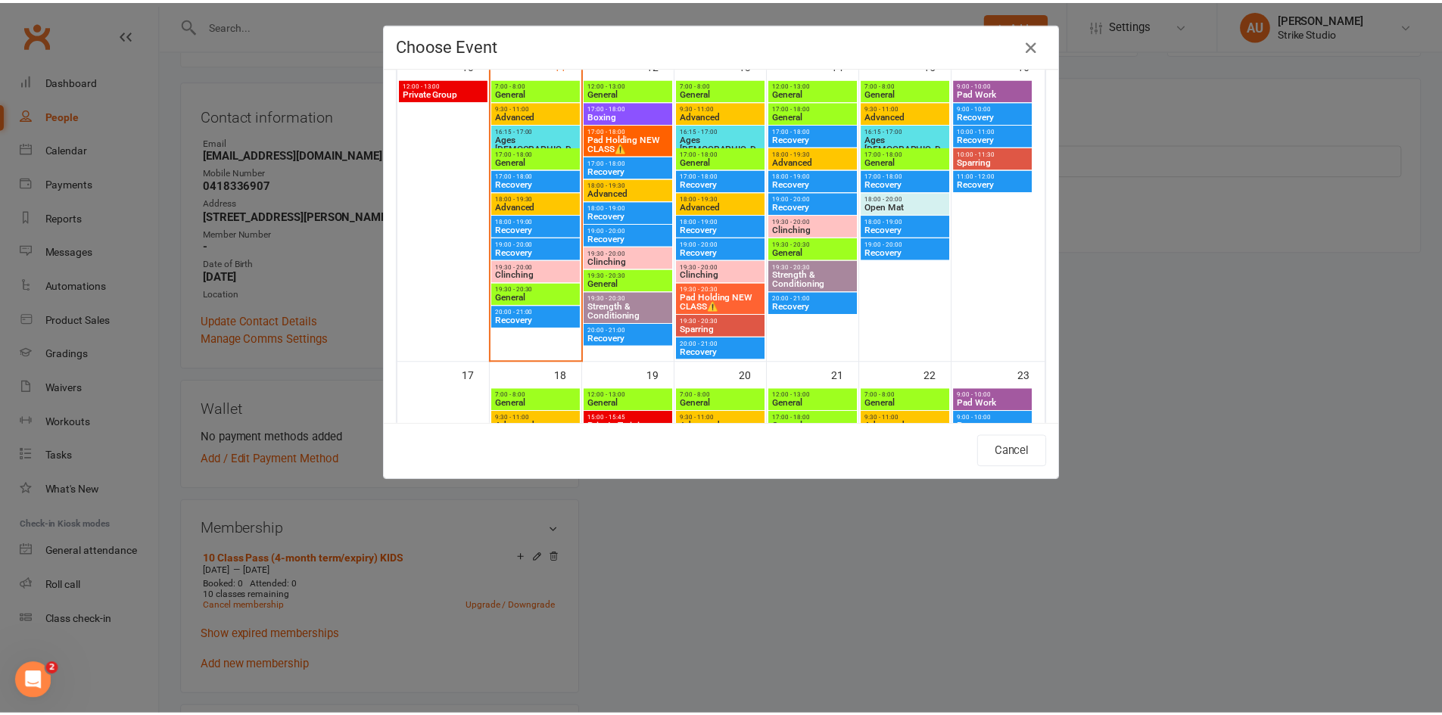
scroll to position [606, 0]
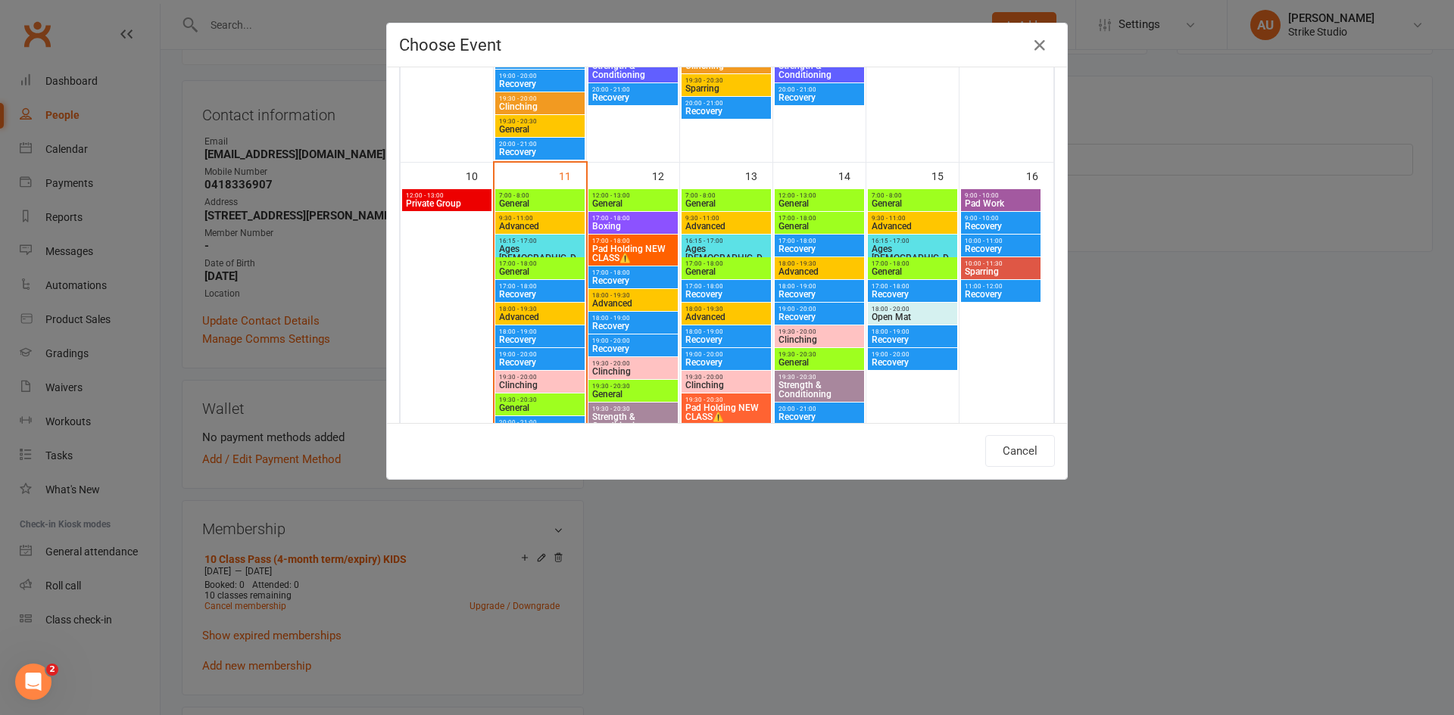
click at [563, 247] on span "Ages [DEMOGRAPHIC_DATA]" at bounding box center [539, 258] width 83 height 27
type input "Ages [DEMOGRAPHIC_DATA] - [DATE] 4:15:00 PM"
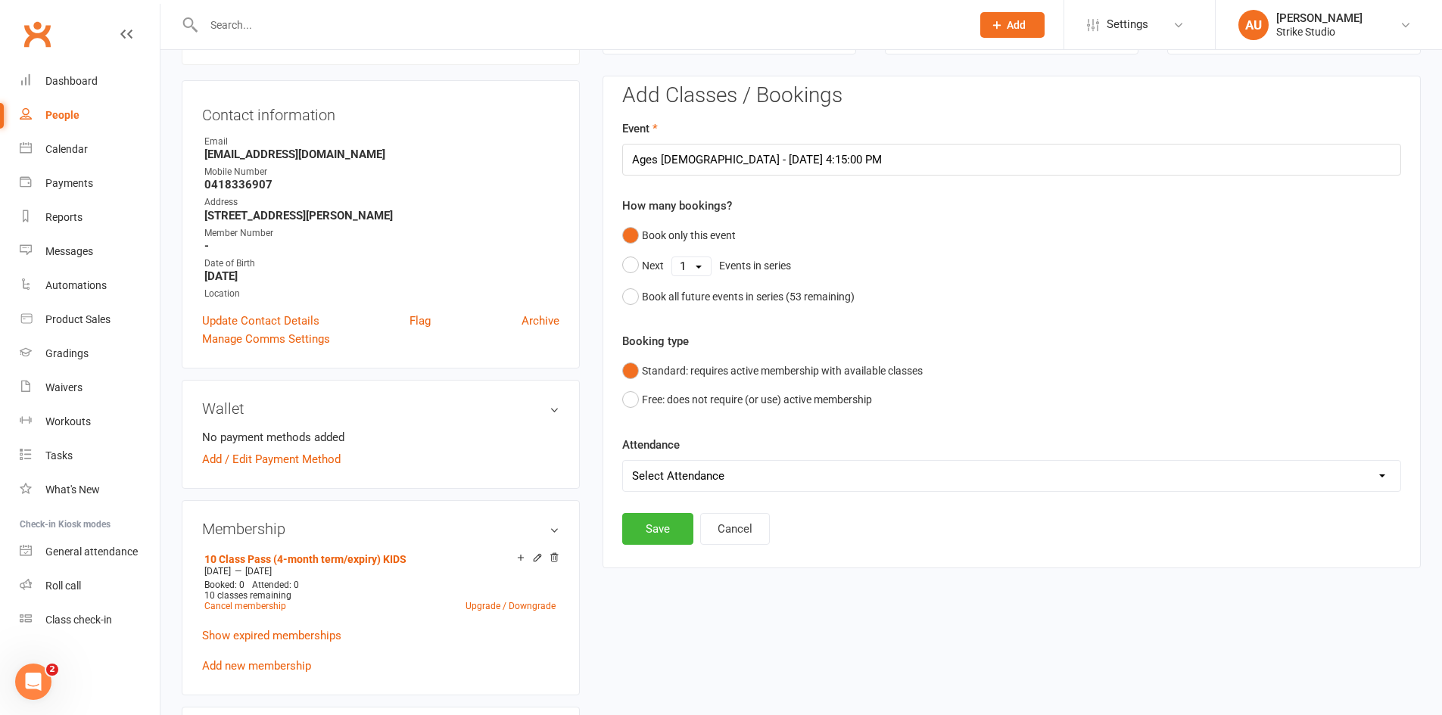
drag, startPoint x: 678, startPoint y: 474, endPoint x: 679, endPoint y: 482, distance: 8.5
click at [678, 474] on select "Select Attendance Attended Absent" at bounding box center [1012, 476] width 778 height 30
select select "0"
click at [623, 461] on select "Select Attendance Attended Absent" at bounding box center [1012, 476] width 778 height 30
click at [668, 535] on button "Save" at bounding box center [657, 529] width 71 height 32
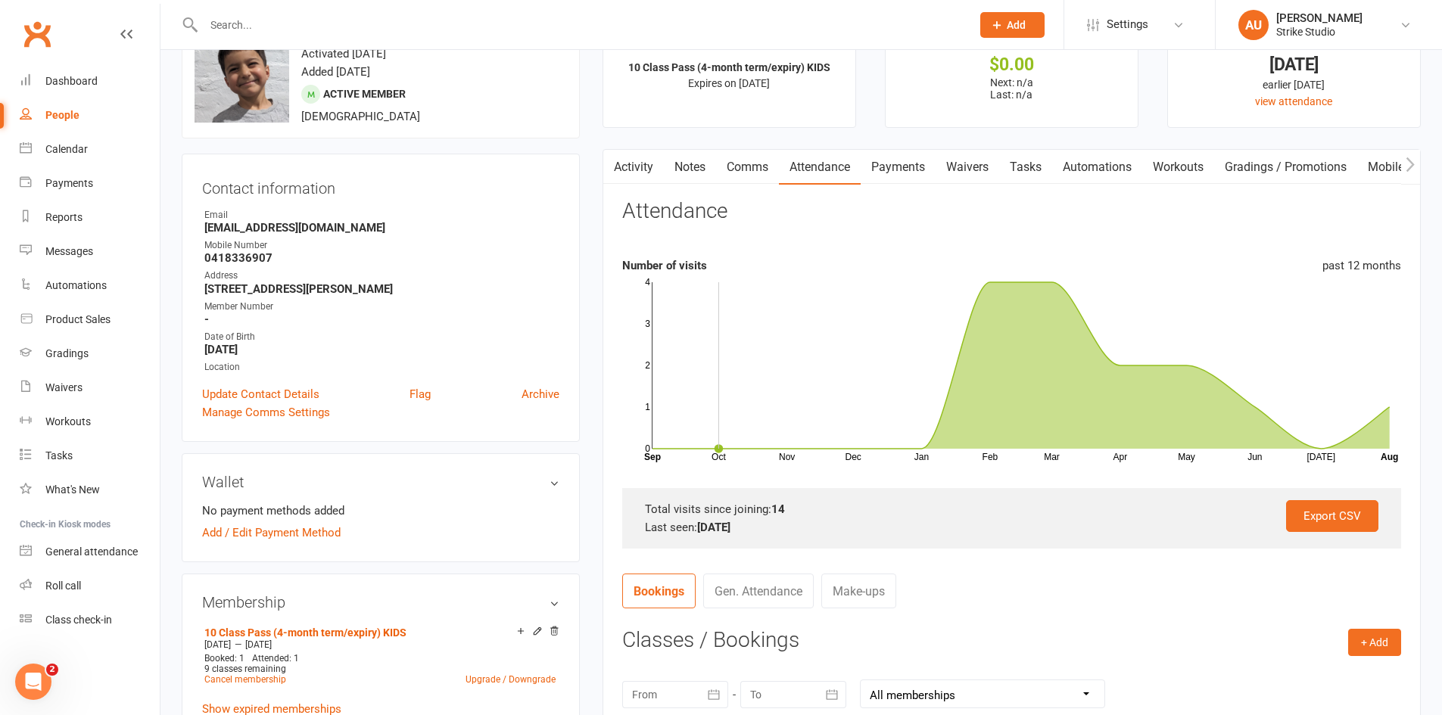
scroll to position [0, 0]
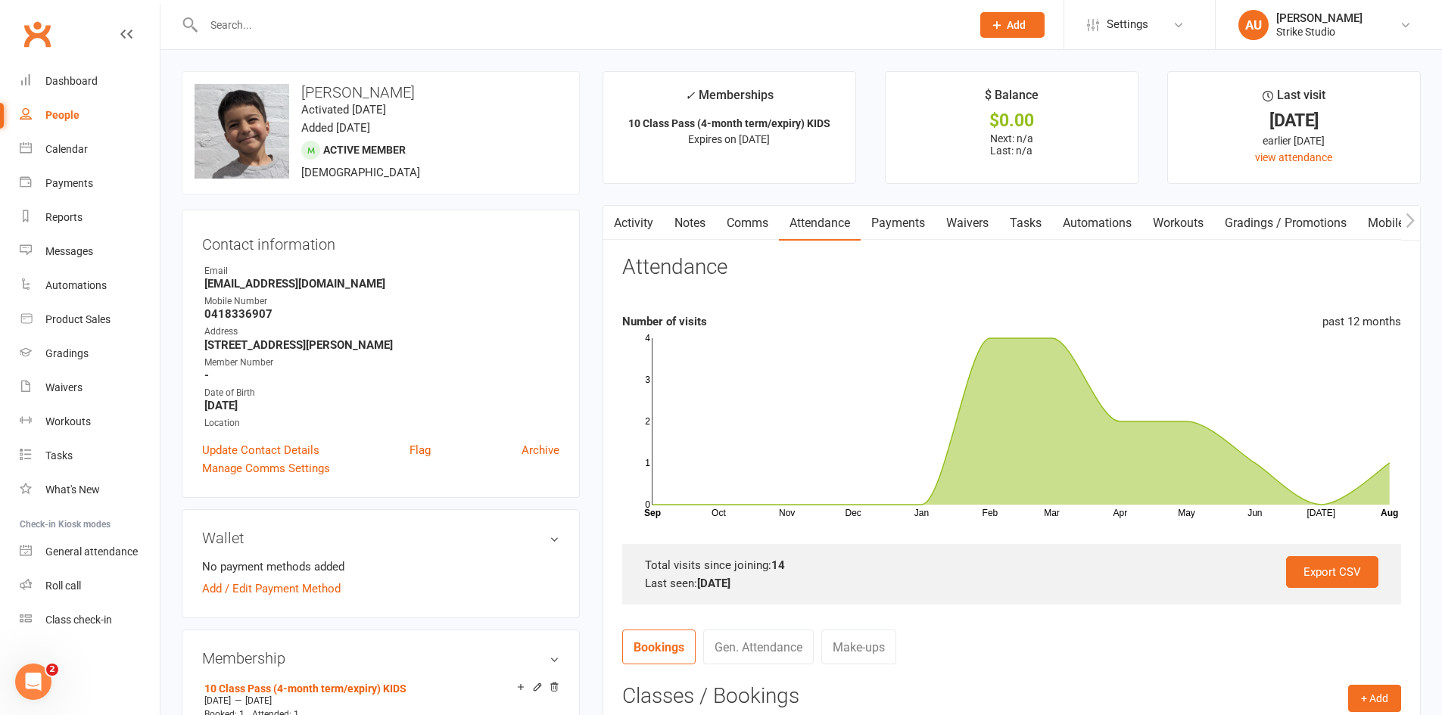
click at [887, 228] on link "Payments" at bounding box center [898, 223] width 75 height 35
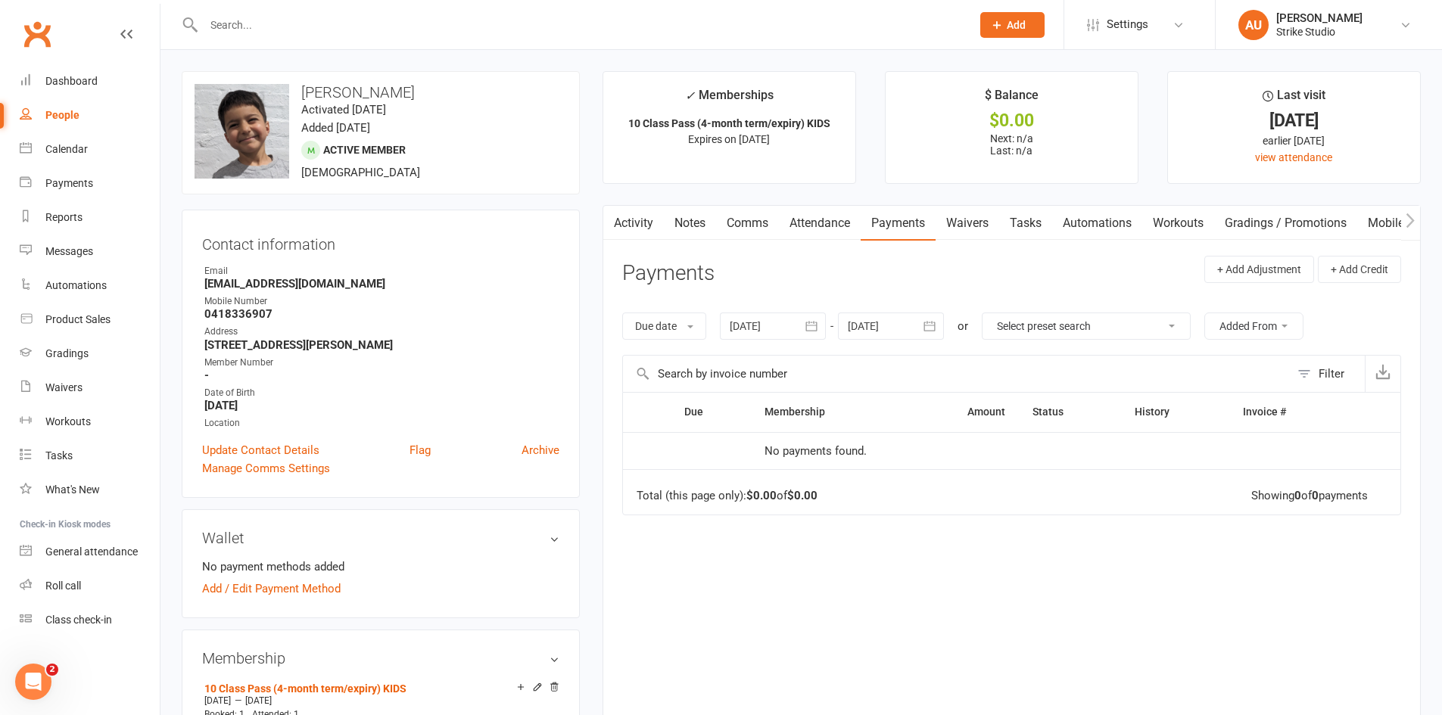
click at [814, 230] on link "Attendance" at bounding box center [820, 223] width 82 height 35
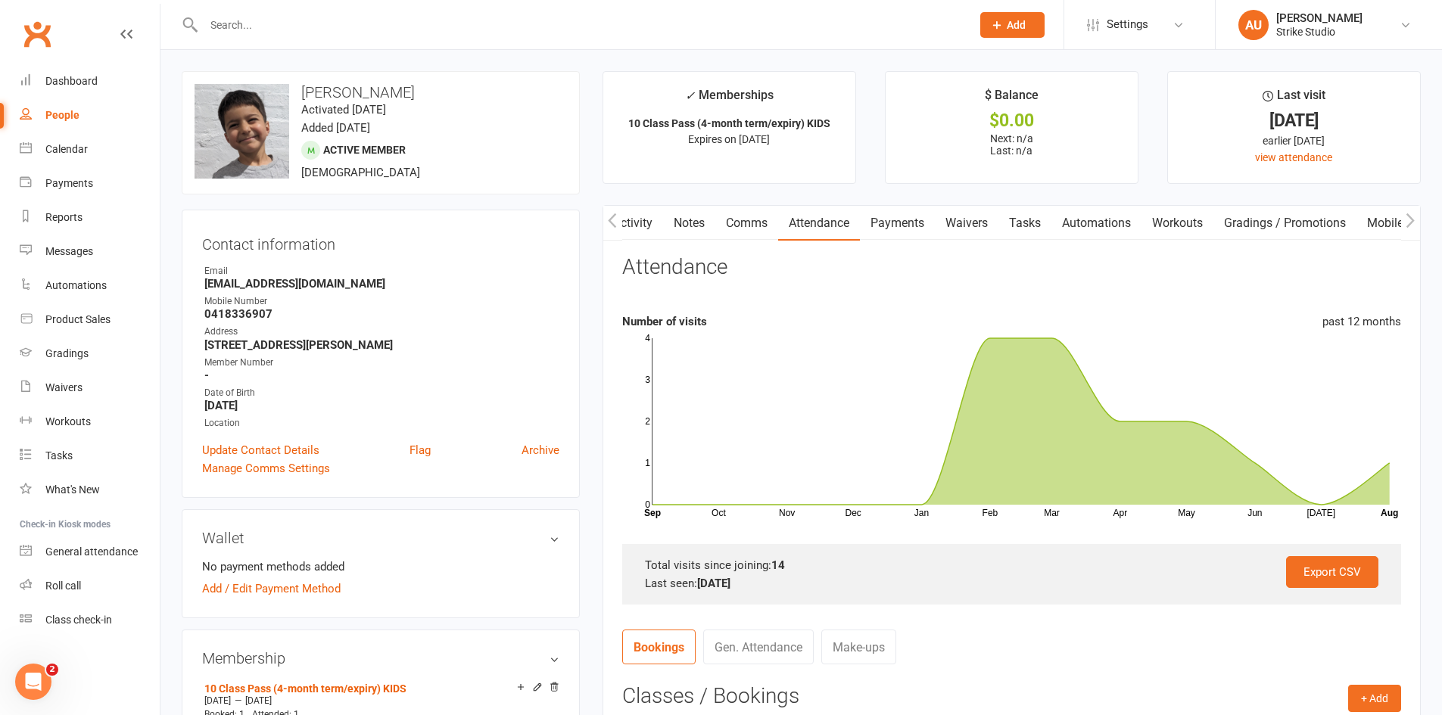
click at [675, 226] on link "Notes" at bounding box center [689, 223] width 52 height 35
